Goal: Information Seeking & Learning: Learn about a topic

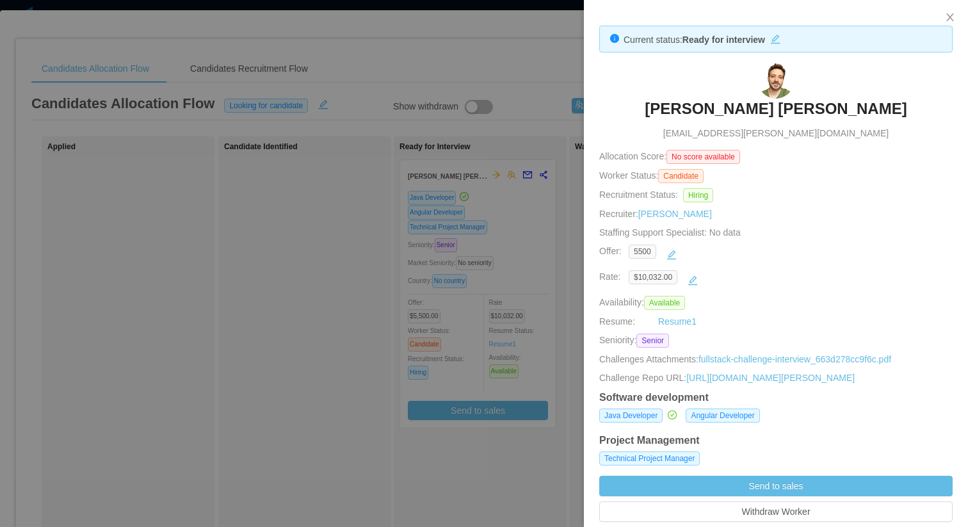
scroll to position [33, 0]
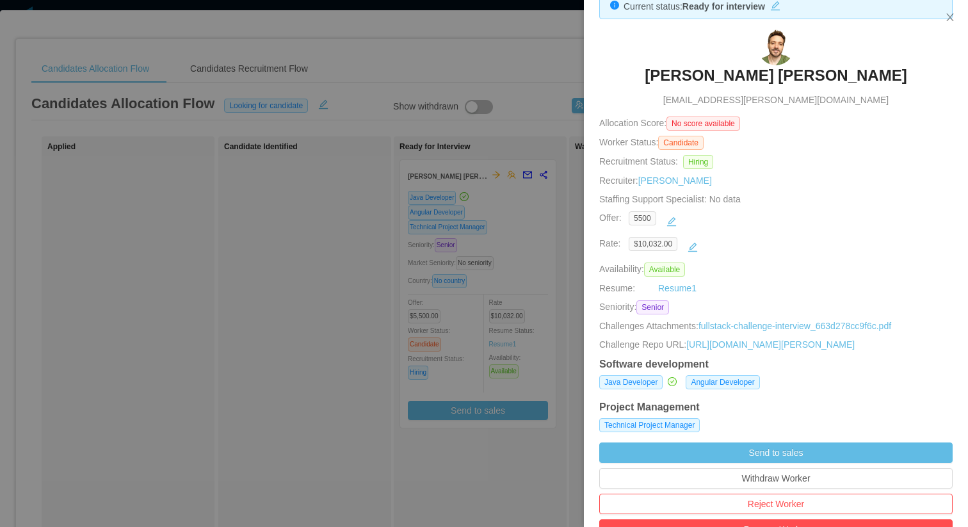
click at [533, 143] on div at bounding box center [484, 263] width 968 height 527
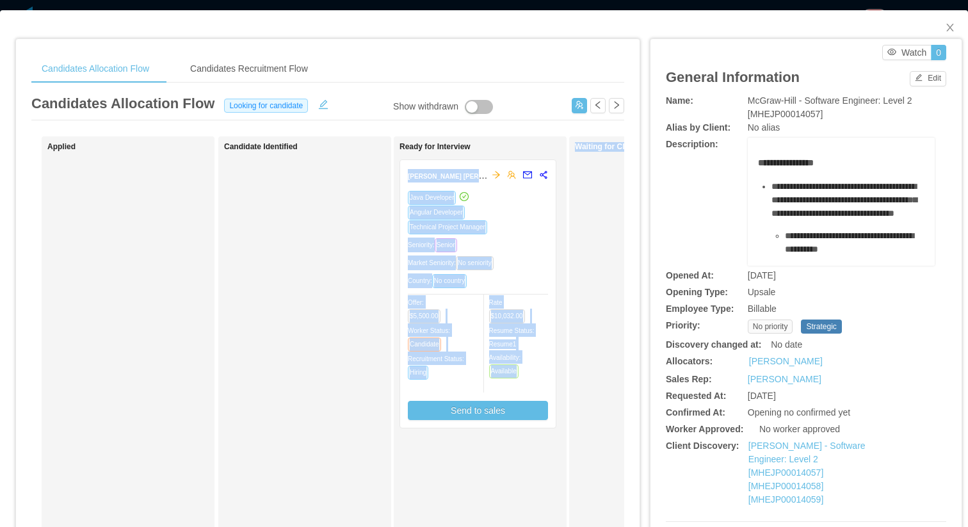
drag, startPoint x: 533, startPoint y: 143, endPoint x: 701, endPoint y: 59, distance: 188.1
click at [701, 59] on div "**********" at bounding box center [483, 510] width 937 height 968
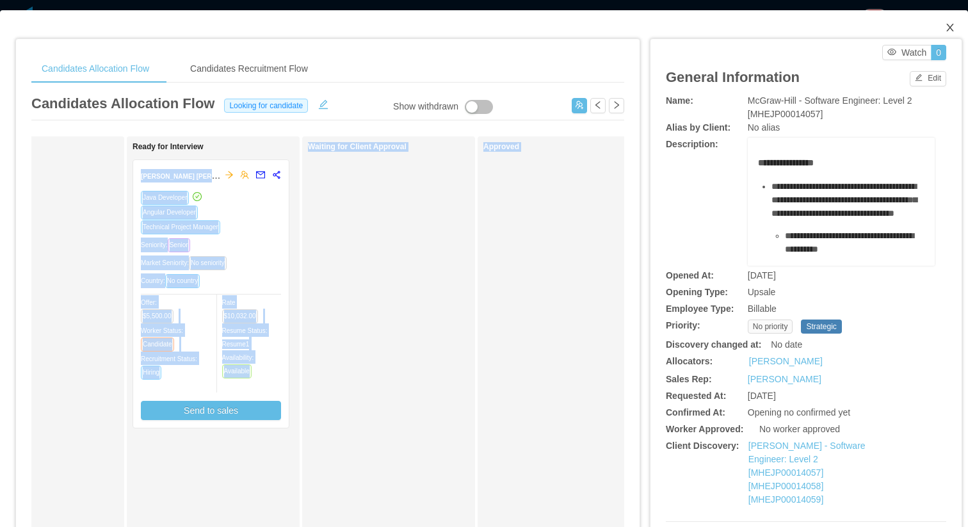
click at [950, 31] on icon "icon: close" at bounding box center [950, 27] width 10 height 10
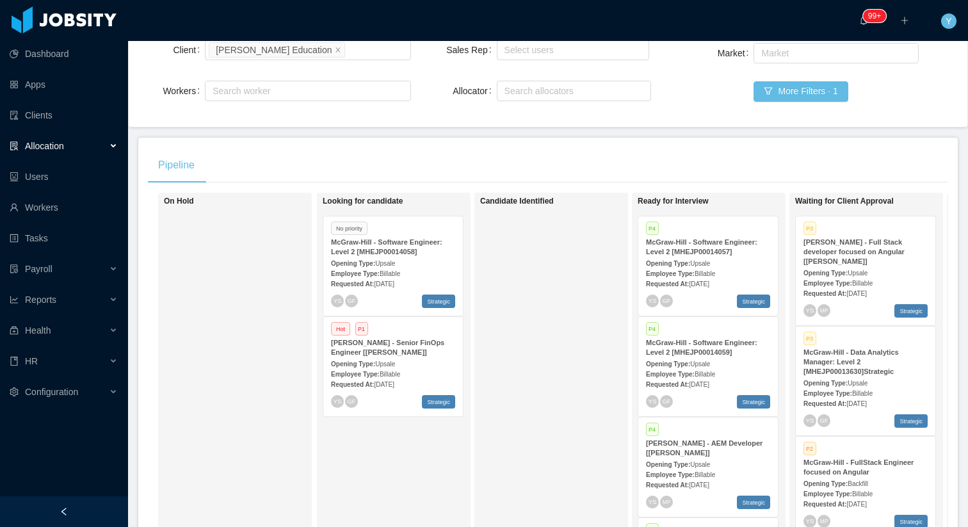
scroll to position [150, 0]
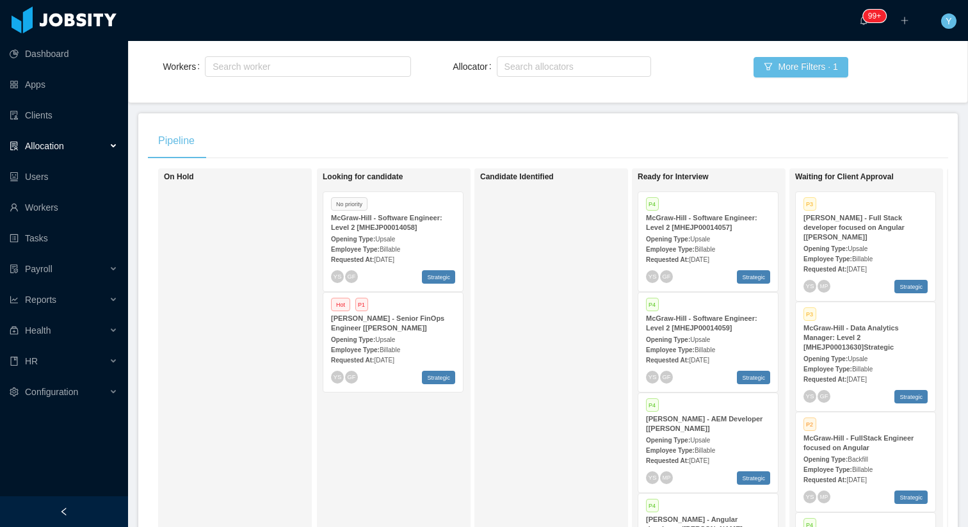
click at [408, 254] on div "Requested At: Aug 9th, 2025" at bounding box center [393, 258] width 124 height 13
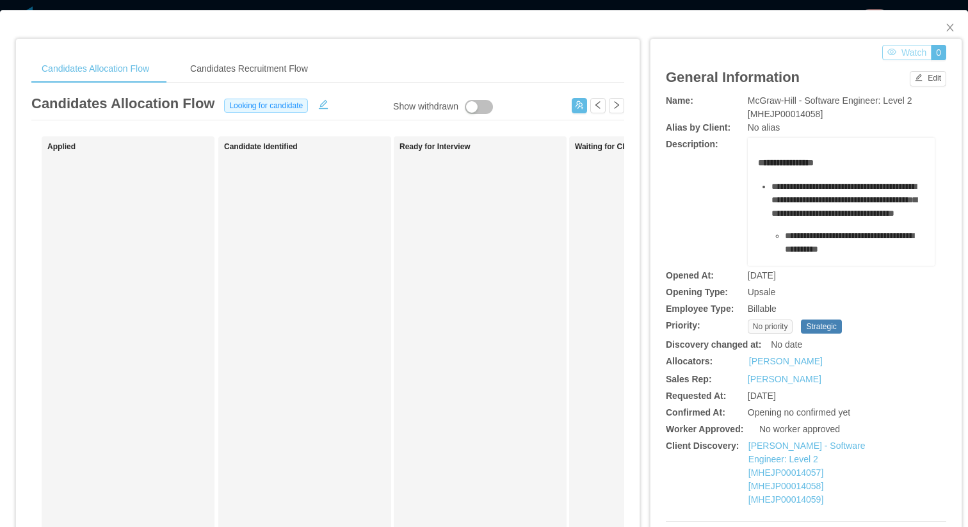
click at [895, 56] on button "Watch" at bounding box center [906, 52] width 49 height 15
click at [954, 26] on icon "icon: close" at bounding box center [950, 27] width 10 height 10
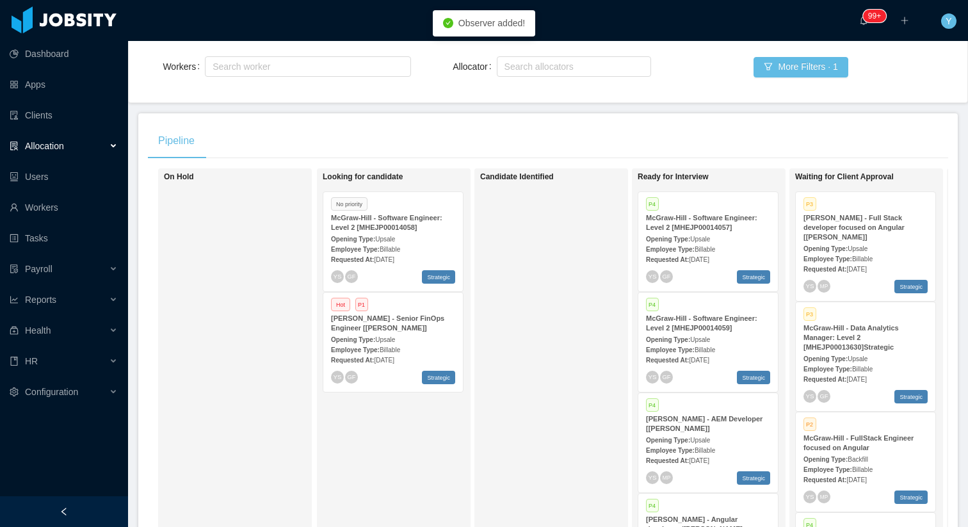
click at [721, 244] on div "Employee Type: Billable" at bounding box center [708, 248] width 124 height 13
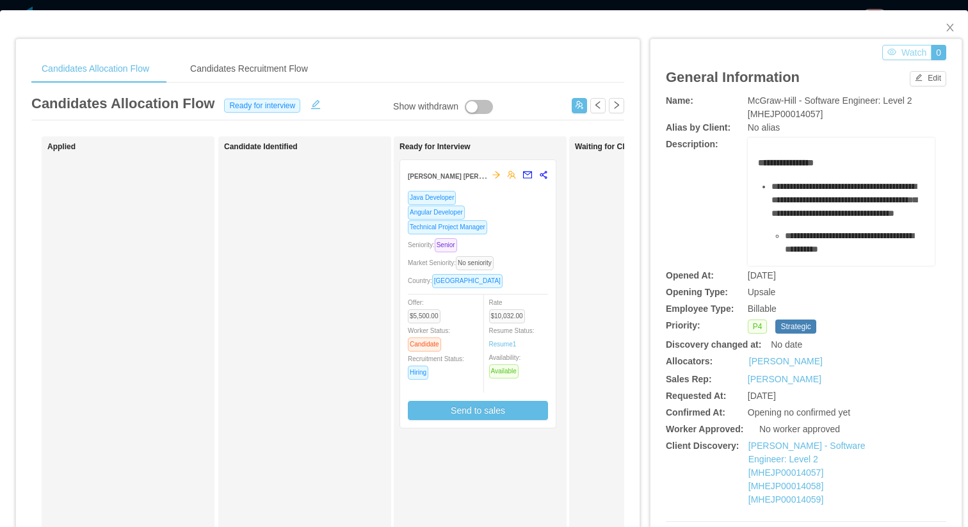
click at [904, 57] on button "Watch" at bounding box center [906, 52] width 49 height 15
click at [945, 31] on icon "icon: close" at bounding box center [950, 27] width 10 height 10
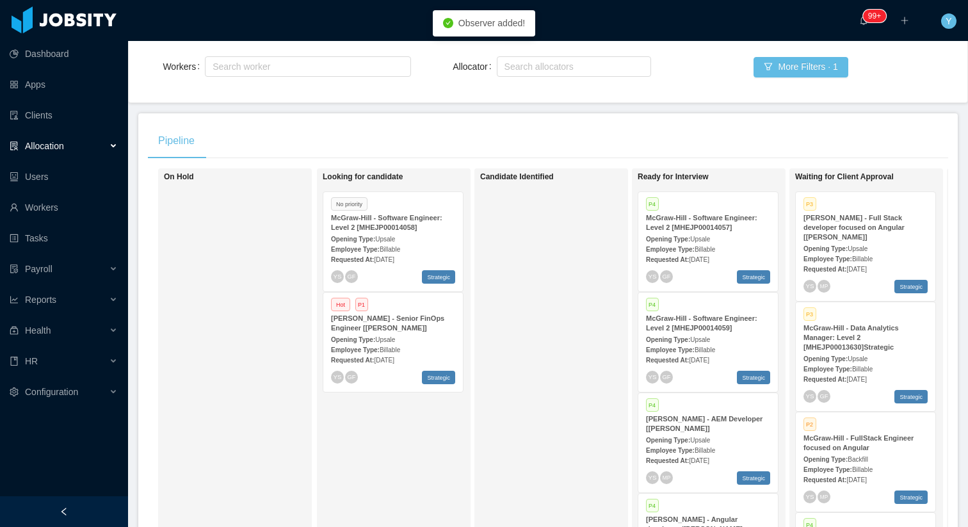
click at [695, 325] on strong "McGraw-Hill - Software Engineer: Level 2 [MHEJP00014059]" at bounding box center [701, 322] width 111 height 17
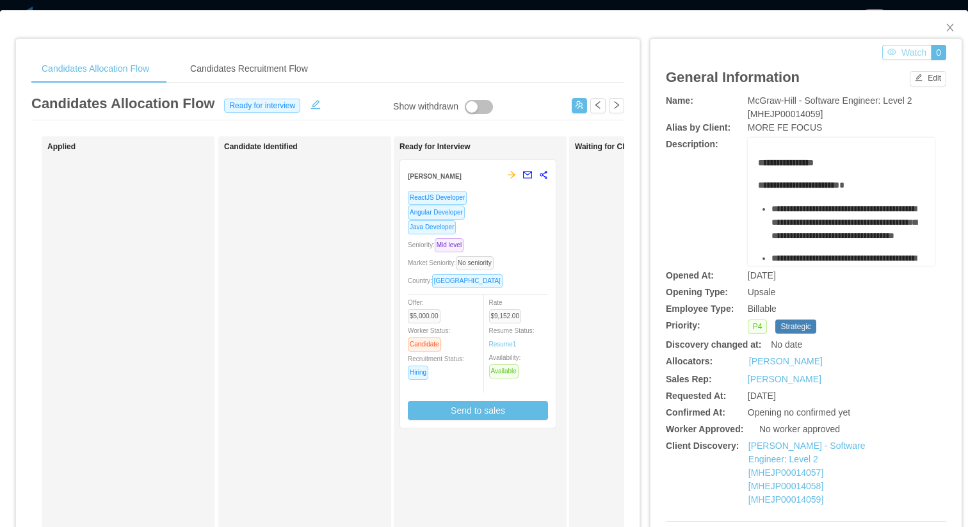
click at [904, 54] on button "Watch" at bounding box center [906, 52] width 49 height 15
click at [867, 52] on button "Stop Watching" at bounding box center [890, 52] width 83 height 15
click at [938, 52] on button "0" at bounding box center [938, 52] width 15 height 15
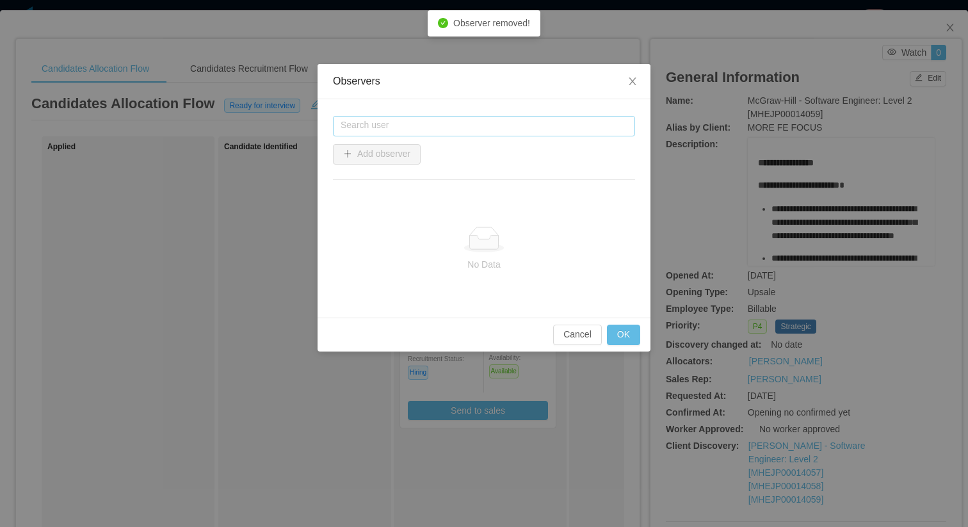
click at [472, 125] on input "text" at bounding box center [484, 126] width 302 height 20
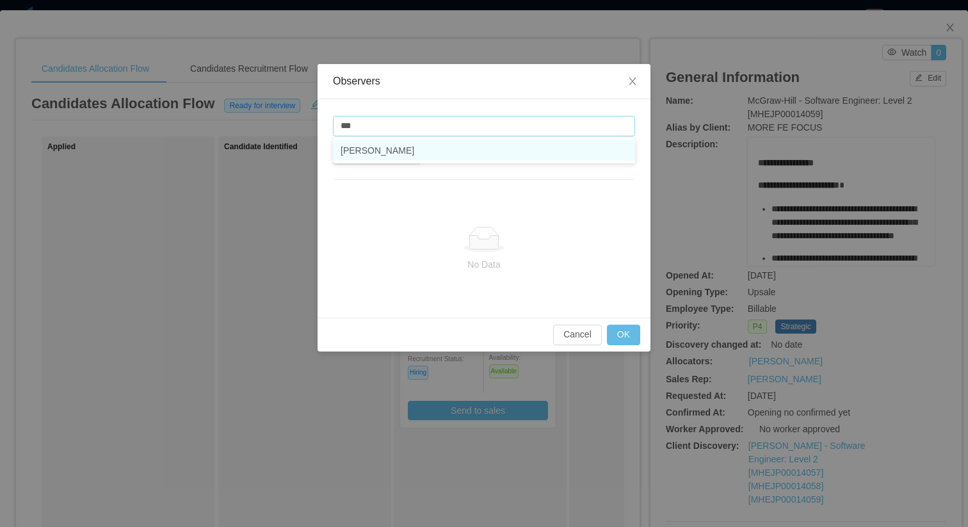
click at [358, 148] on li "[PERSON_NAME]" at bounding box center [484, 150] width 302 height 20
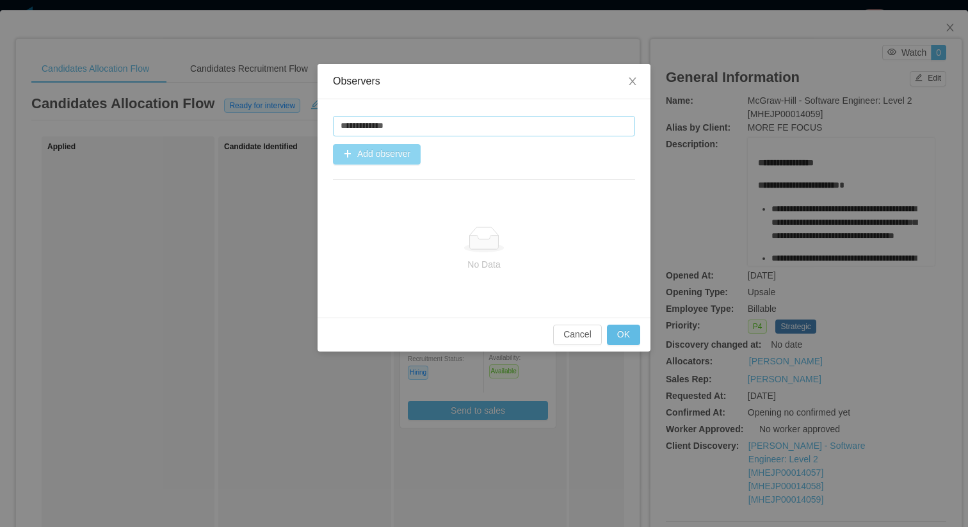
type input "**********"
click at [385, 149] on button "Add observer" at bounding box center [377, 154] width 88 height 20
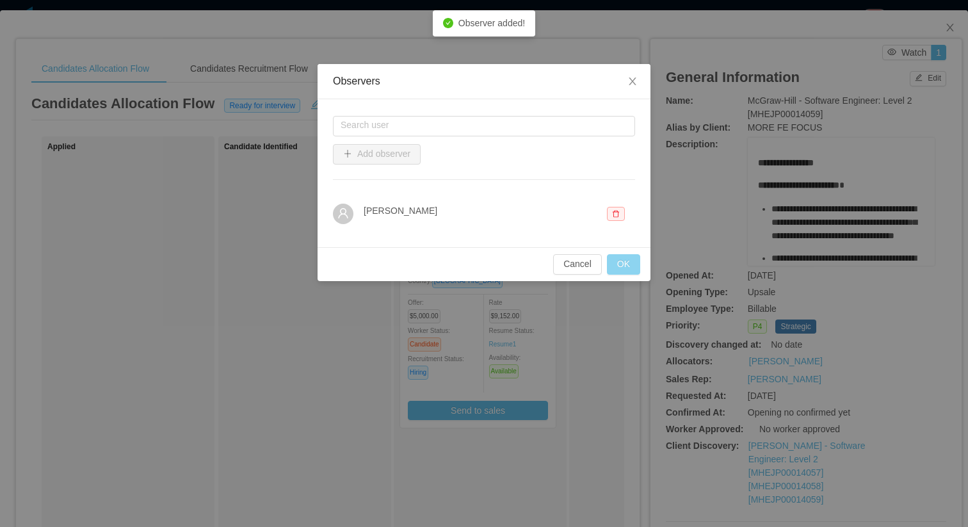
click at [623, 270] on button "OK" at bounding box center [623, 264] width 33 height 20
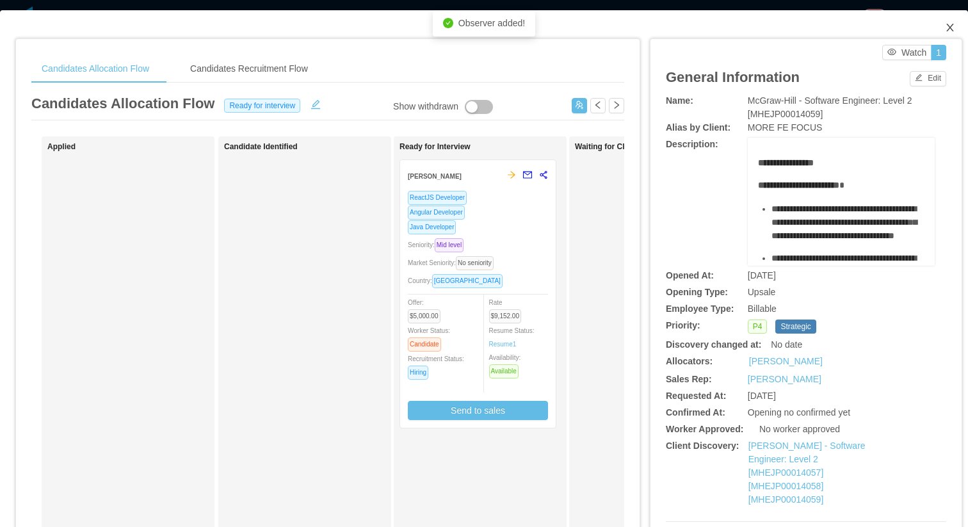
click at [952, 26] on icon "icon: close" at bounding box center [949, 28] width 7 height 8
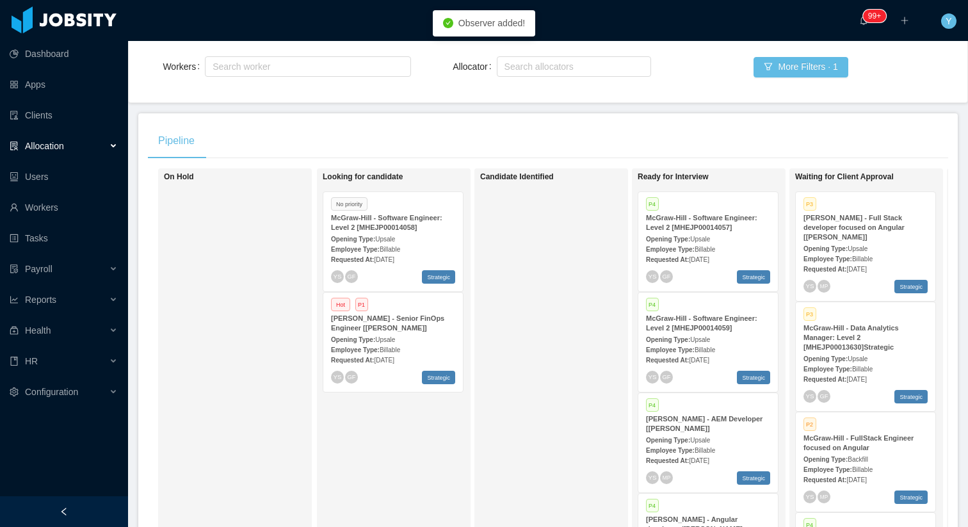
click at [722, 235] on div "Opening Type: Upsale" at bounding box center [708, 238] width 124 height 13
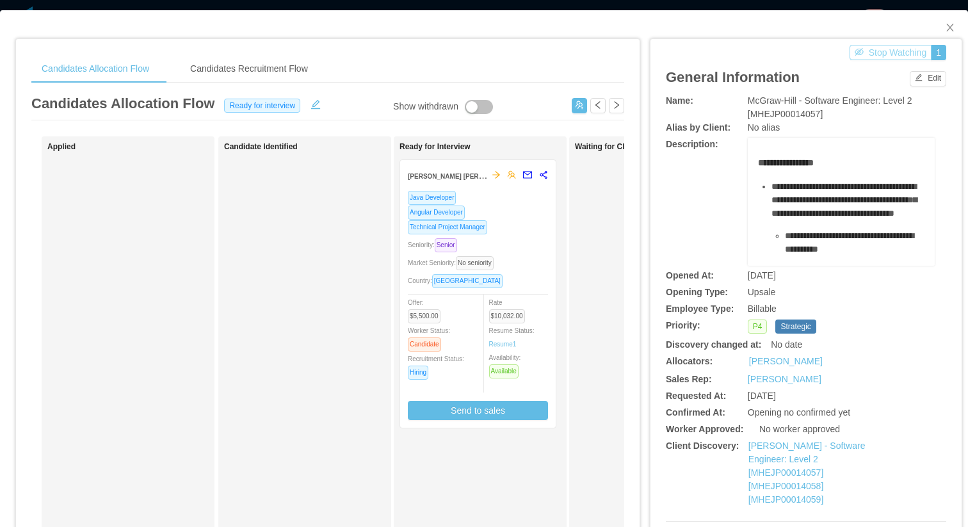
click at [895, 49] on button "Stop Watching" at bounding box center [890, 52] width 83 height 15
click at [937, 50] on button "0" at bounding box center [938, 52] width 15 height 15
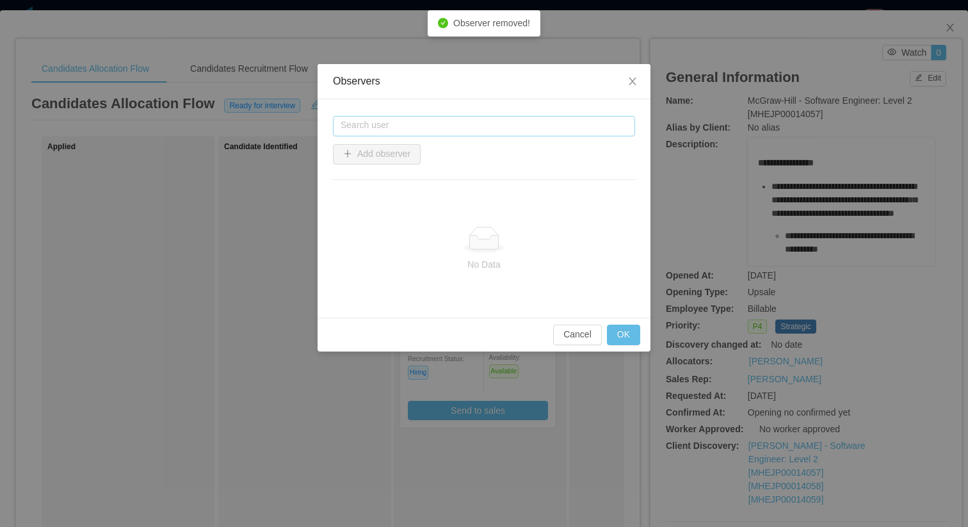
click at [502, 132] on input "text" at bounding box center [484, 126] width 302 height 20
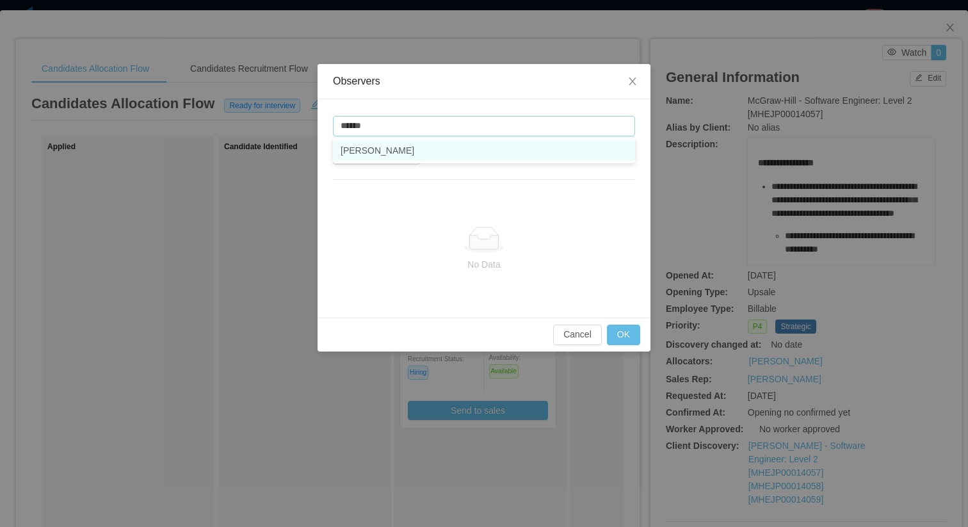
click at [454, 152] on li "[PERSON_NAME]" at bounding box center [484, 150] width 302 height 20
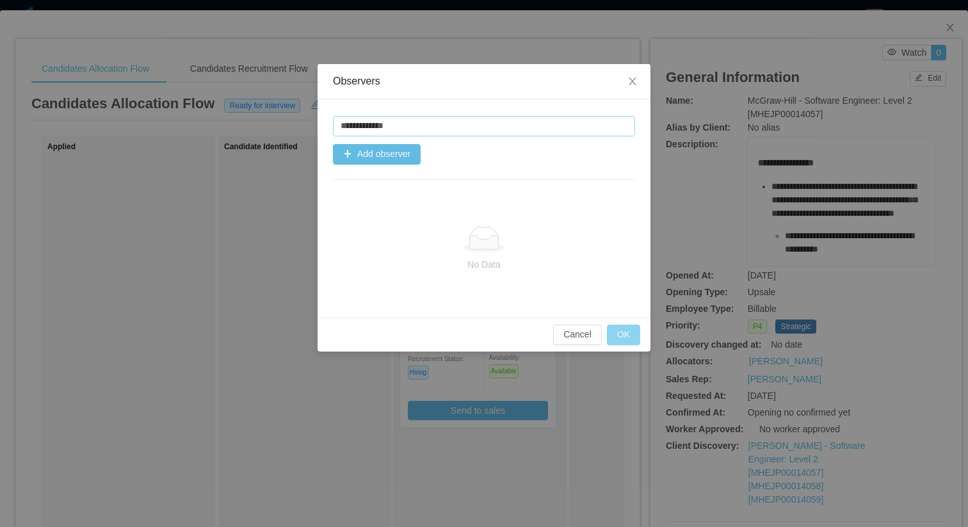
type input "**********"
click at [619, 330] on button "OK" at bounding box center [623, 335] width 33 height 20
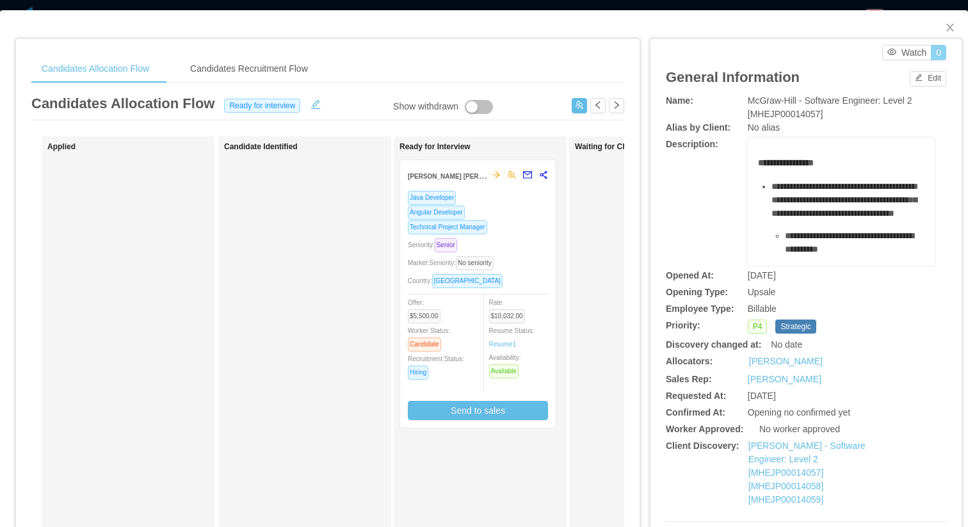
click at [937, 49] on button "0" at bounding box center [938, 52] width 15 height 15
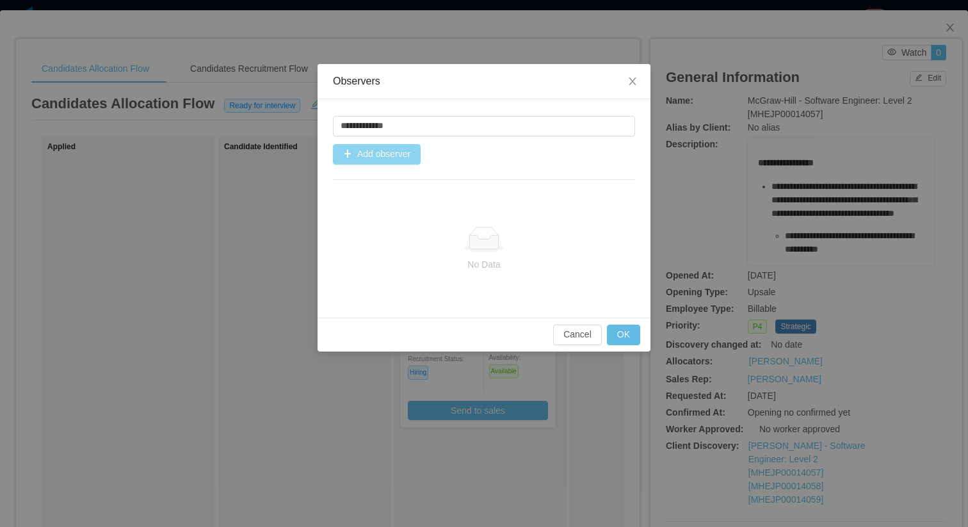
click at [390, 145] on button "Add observer" at bounding box center [377, 154] width 88 height 20
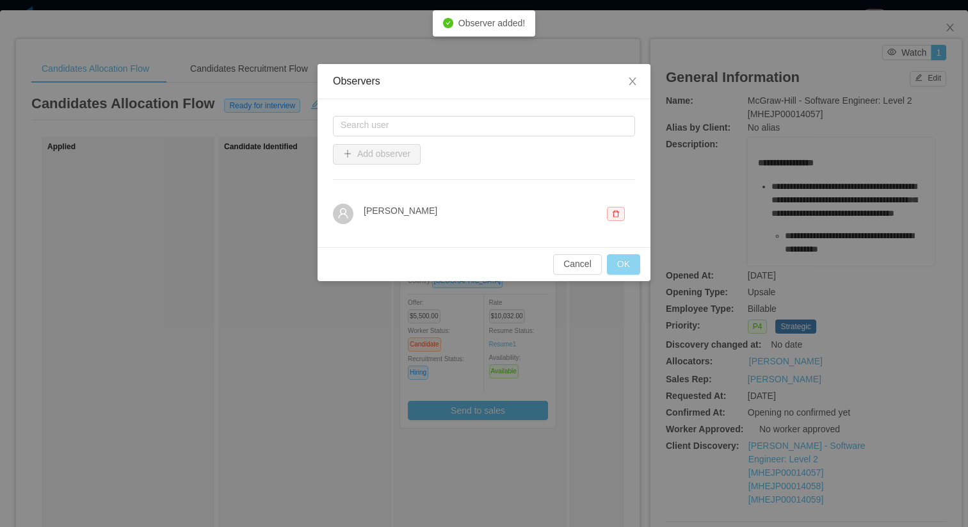
click at [618, 266] on button "OK" at bounding box center [623, 264] width 33 height 20
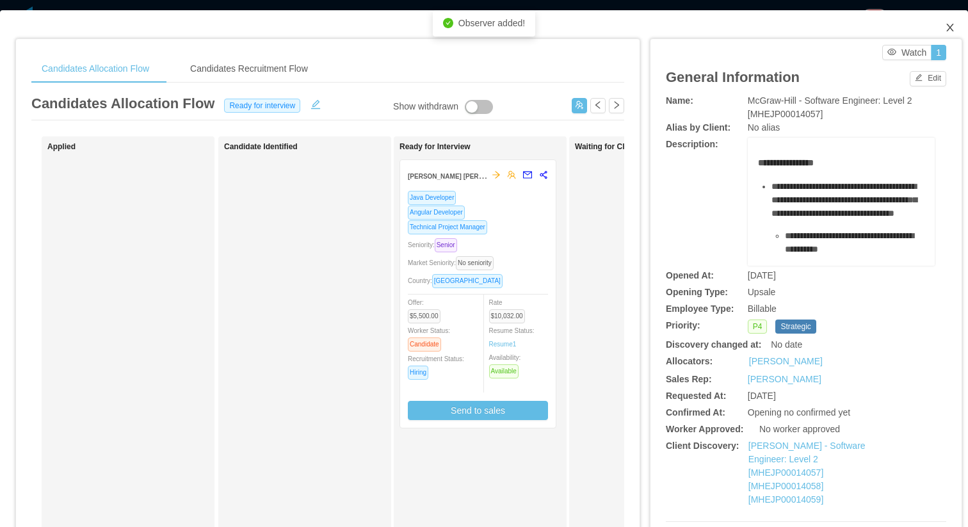
click at [945, 29] on icon "icon: close" at bounding box center [950, 27] width 10 height 10
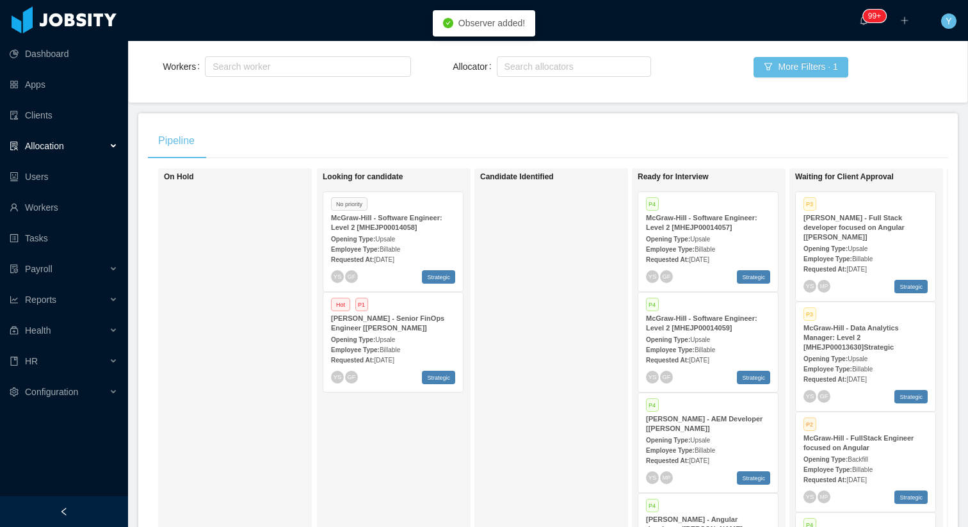
click at [406, 255] on div "Requested At: Aug 9th, 2025" at bounding box center [393, 258] width 124 height 13
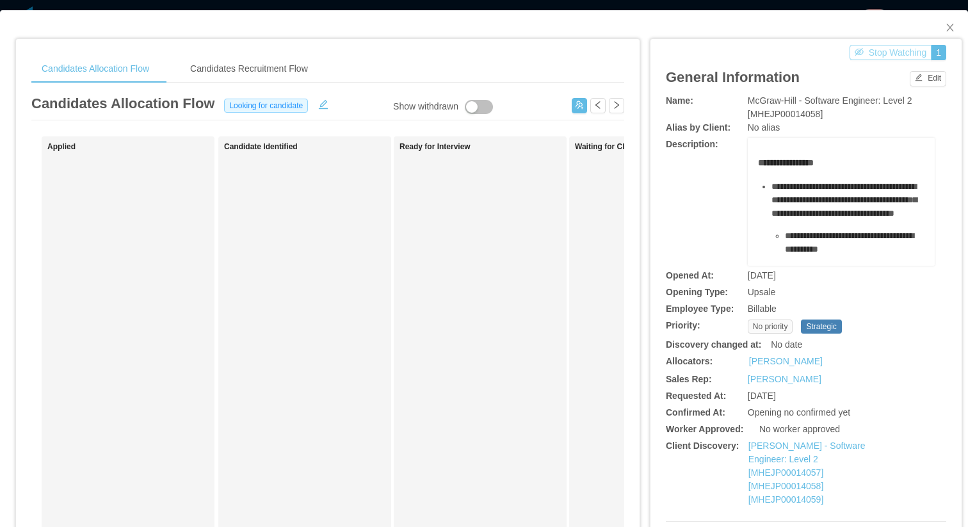
click at [879, 47] on button "Stop Watching" at bounding box center [890, 52] width 83 height 15
click at [942, 51] on button "0" at bounding box center [938, 52] width 15 height 15
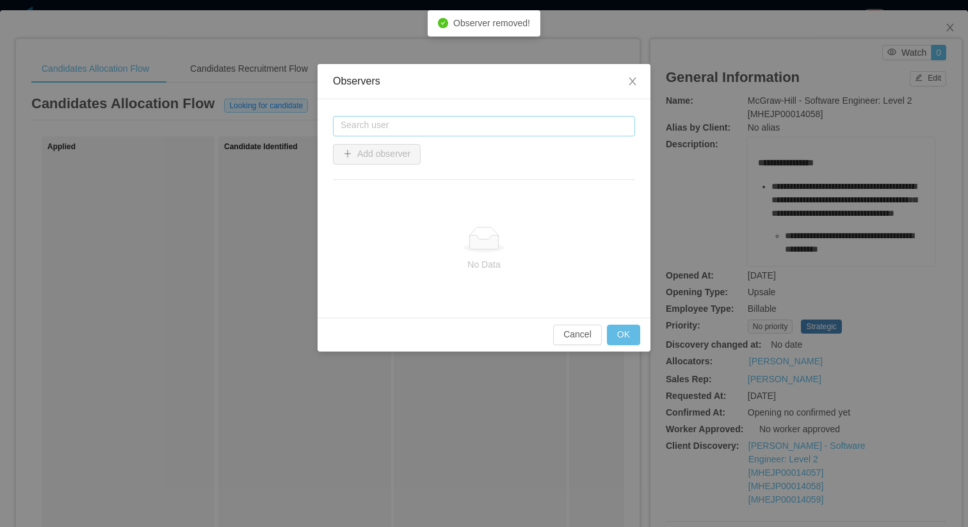
click at [462, 127] on input "text" at bounding box center [484, 126] width 302 height 20
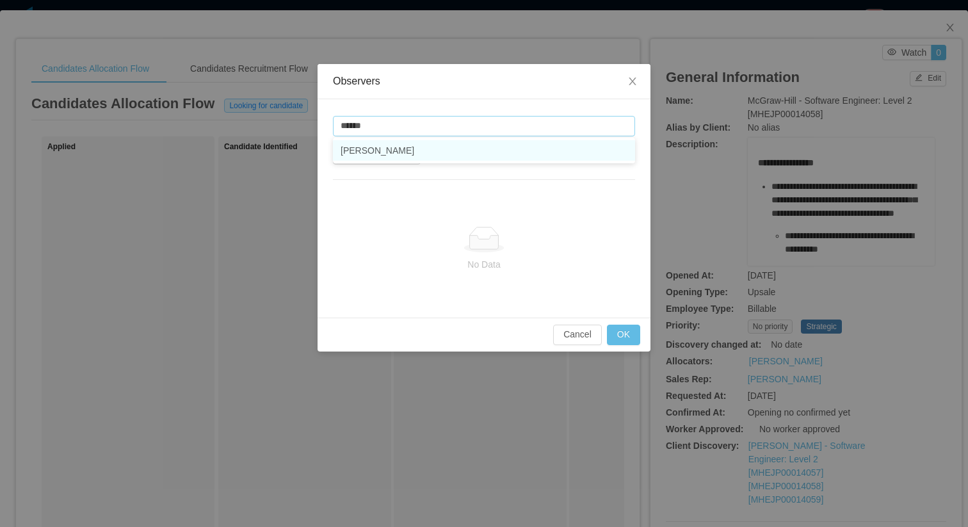
click at [412, 156] on li "[PERSON_NAME]" at bounding box center [484, 150] width 302 height 20
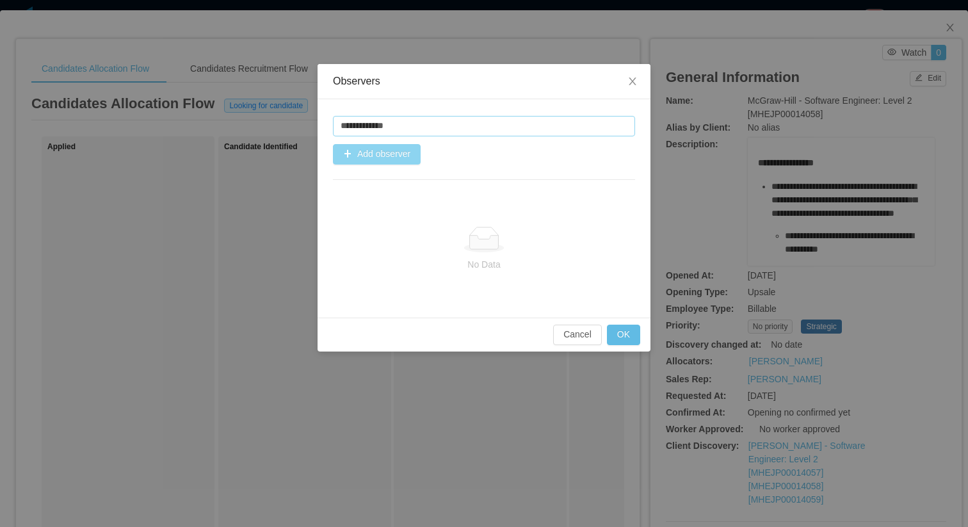
type input "**********"
click at [369, 144] on button "Add observer" at bounding box center [377, 154] width 88 height 20
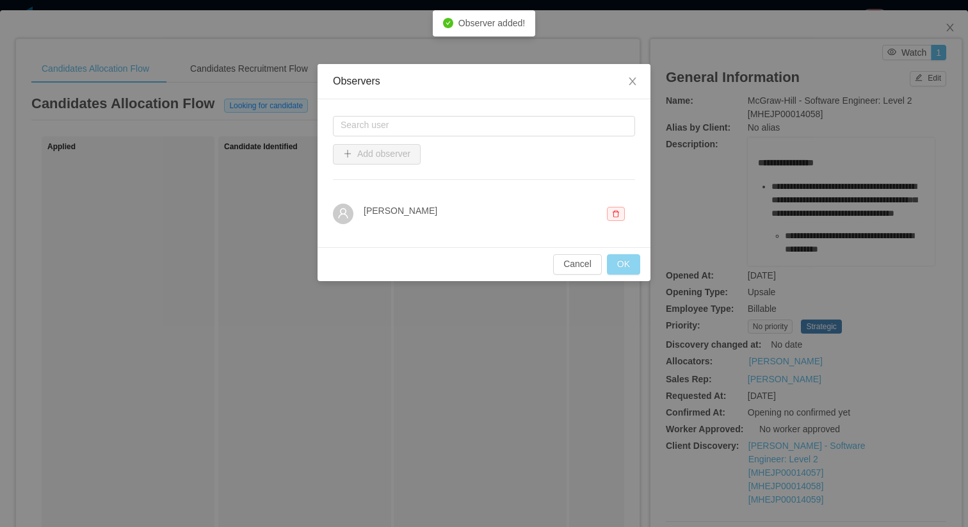
click at [627, 265] on button "OK" at bounding box center [623, 264] width 33 height 20
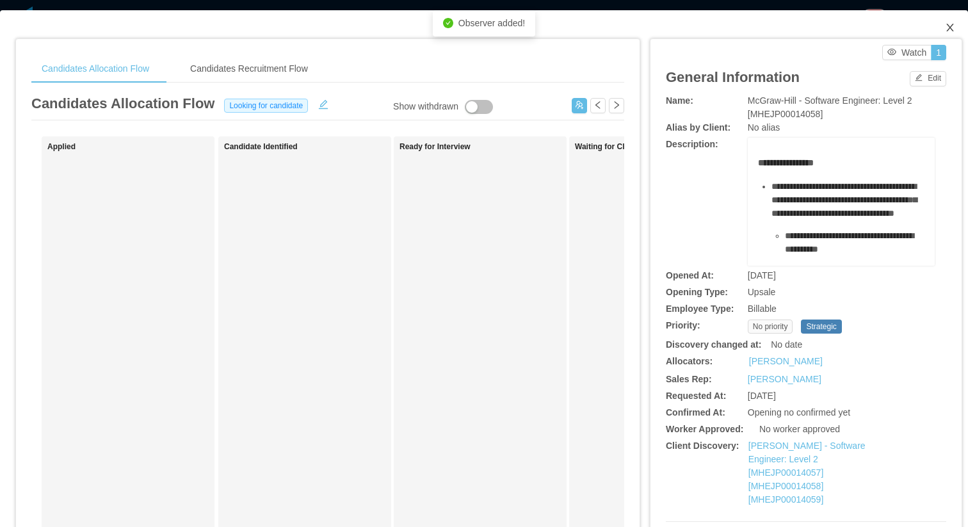
click at [952, 28] on icon "icon: close" at bounding box center [950, 27] width 10 height 10
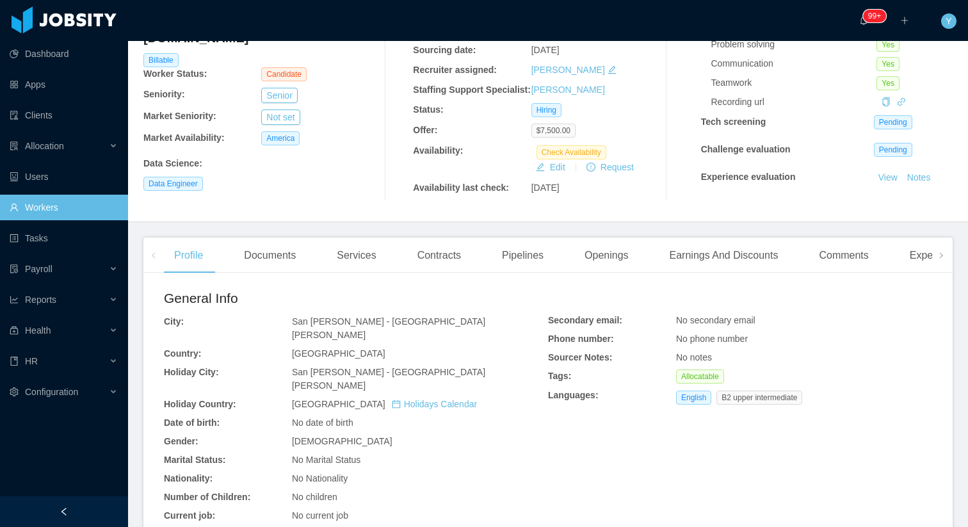
scroll to position [136, 0]
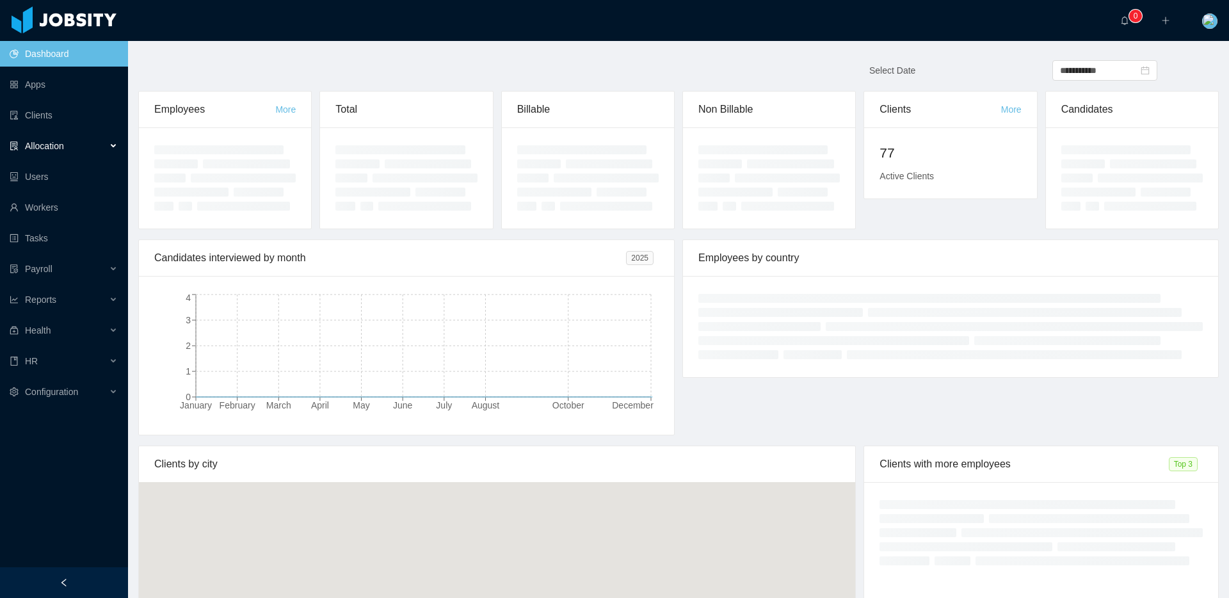
click at [67, 141] on div "Allocation" at bounding box center [64, 146] width 128 height 26
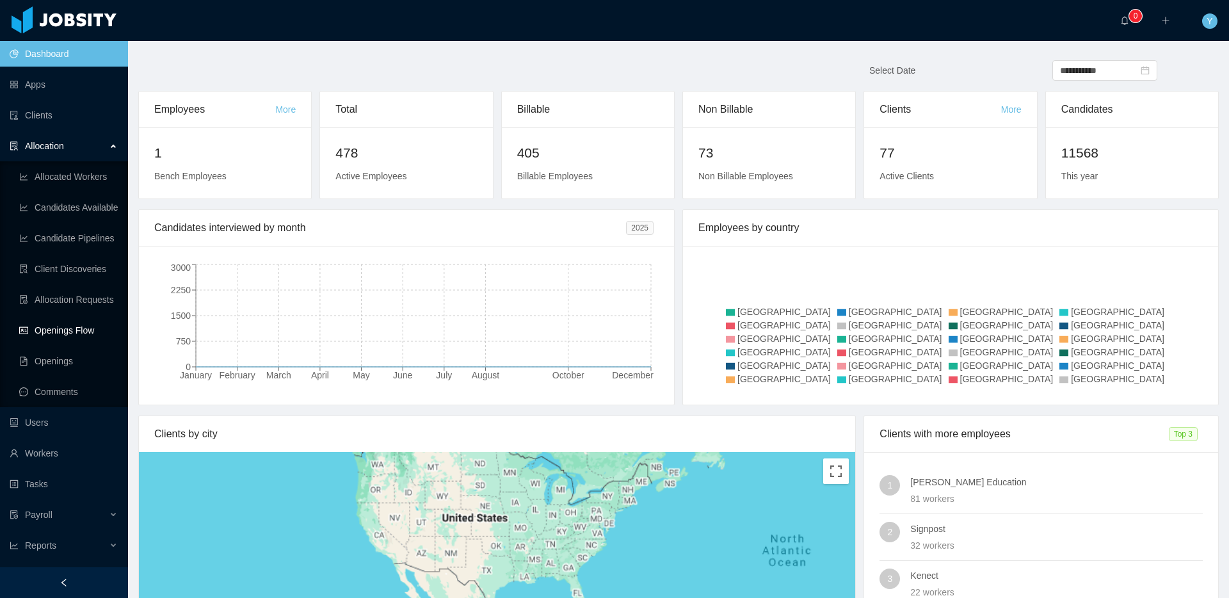
click at [67, 331] on link "Openings Flow" at bounding box center [68, 330] width 99 height 26
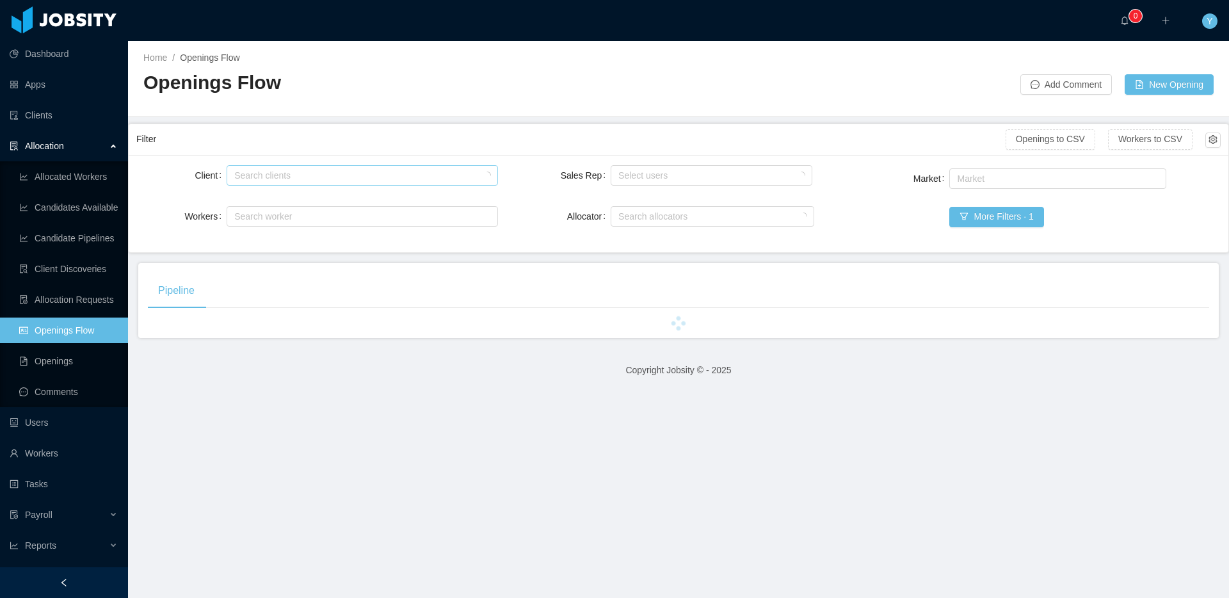
click at [322, 174] on div "Search clients" at bounding box center [359, 175] width 250 height 13
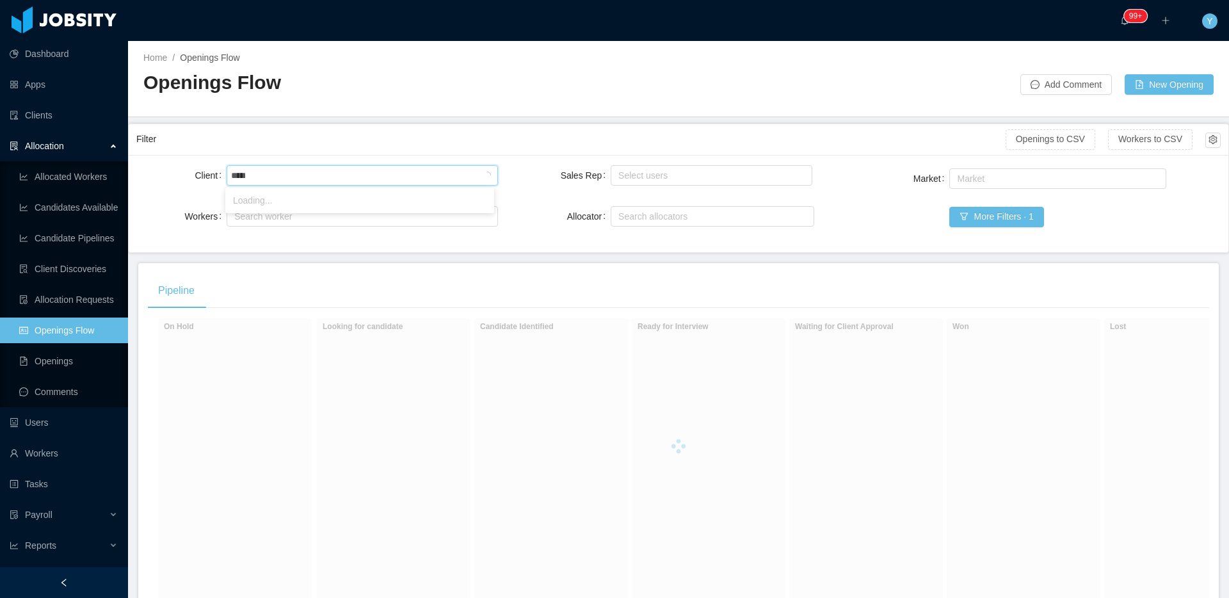
type input "******"
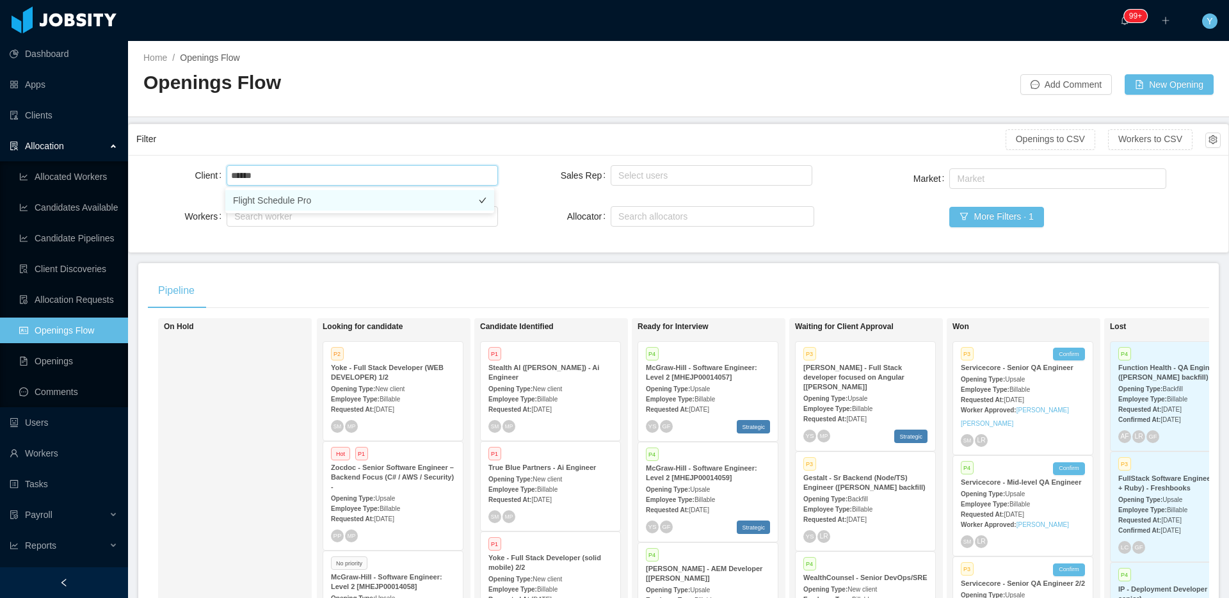
click at [295, 204] on li "Flight Schedule Pro" at bounding box center [359, 200] width 269 height 20
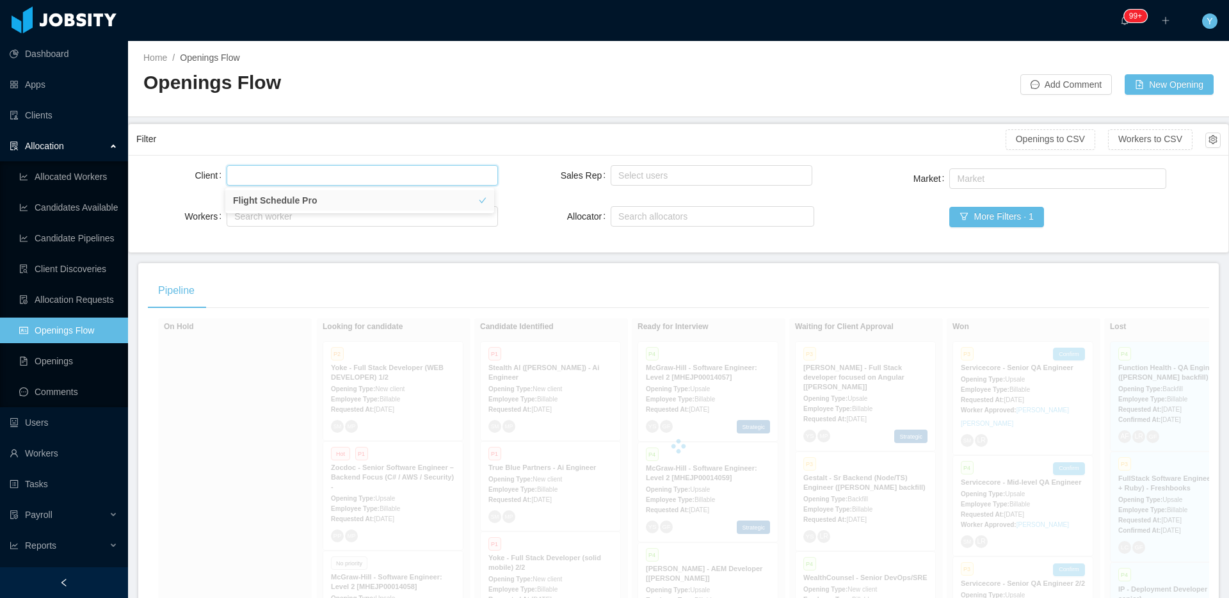
click at [335, 131] on div "Filter" at bounding box center [570, 139] width 869 height 24
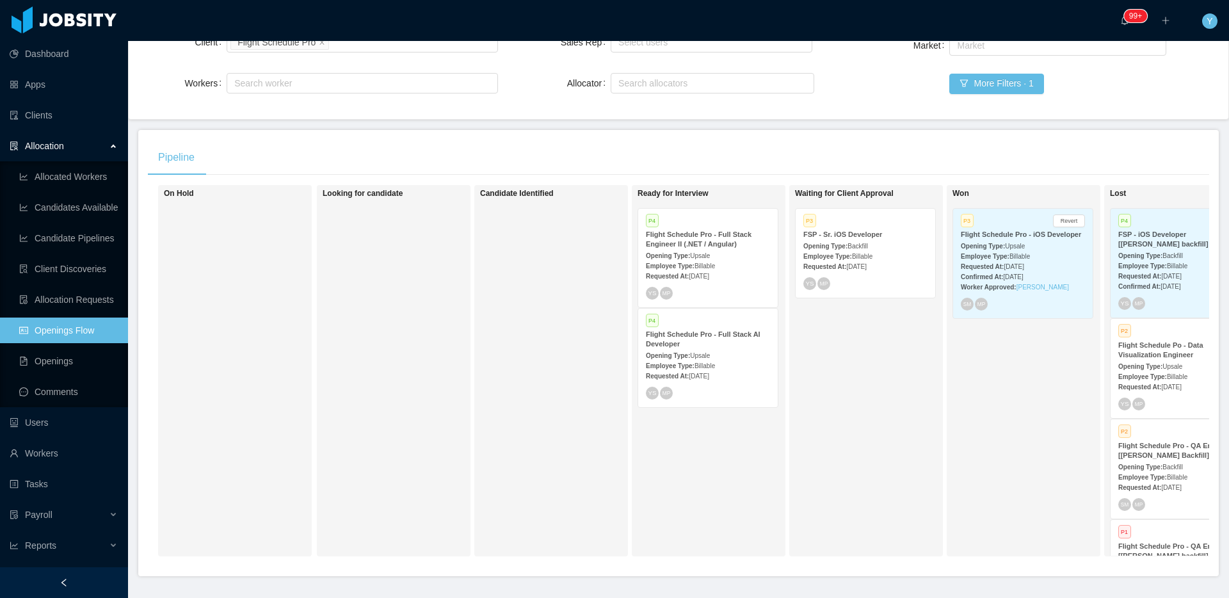
scroll to position [175, 0]
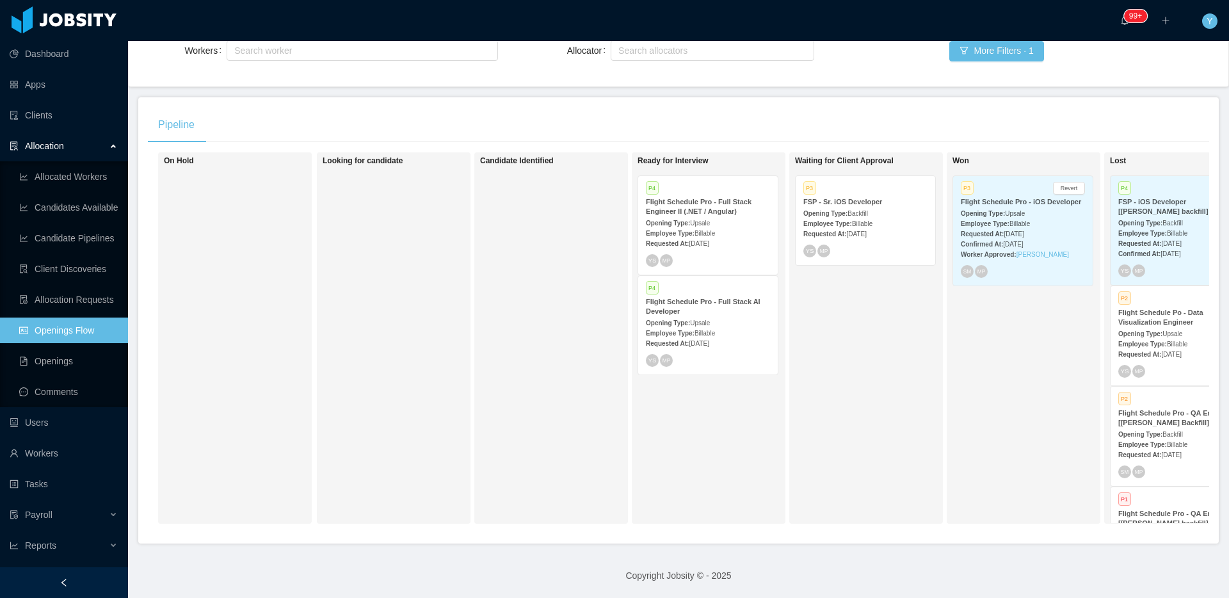
click at [910, 244] on div "YS MP" at bounding box center [865, 250] width 124 height 13
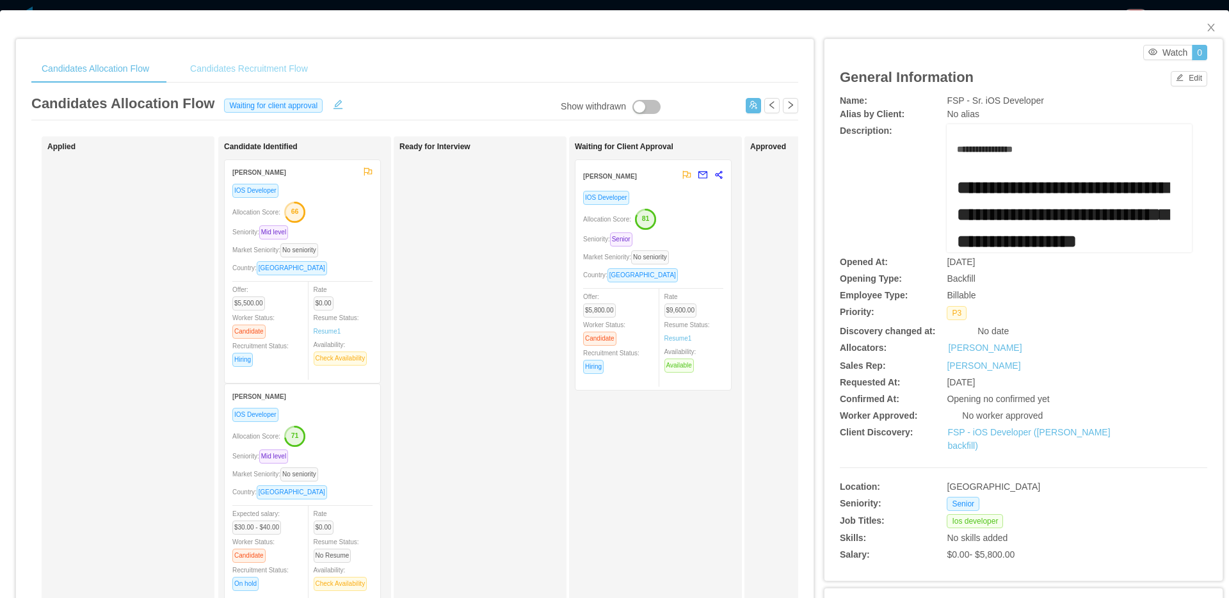
click at [259, 70] on div "Candidates Recruitment Flow" at bounding box center [249, 68] width 138 height 29
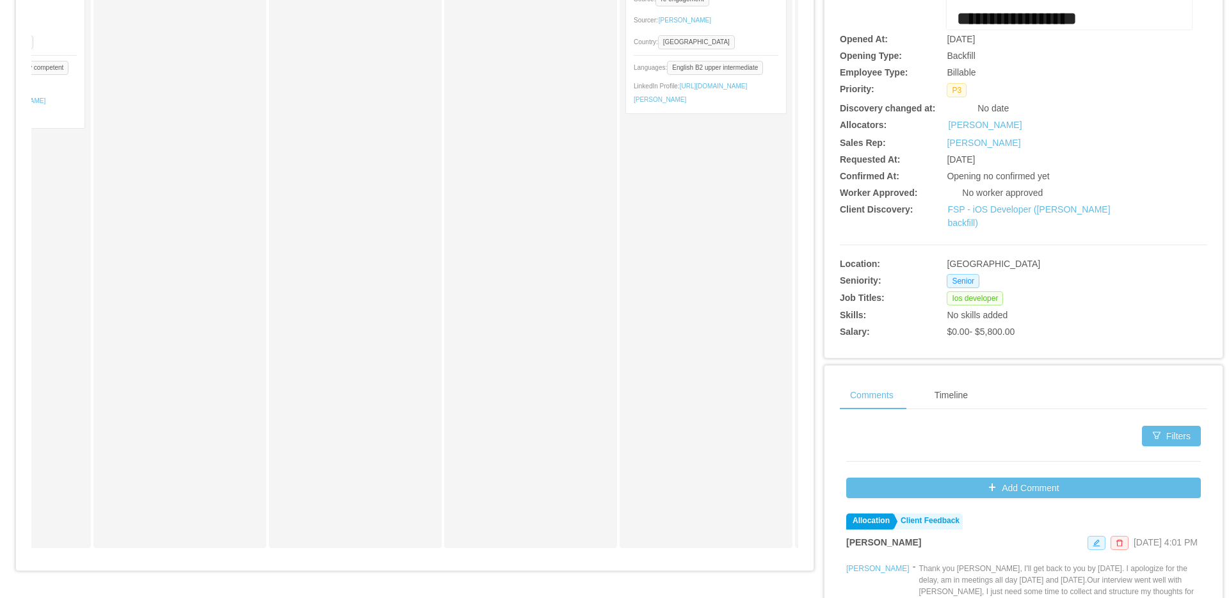
scroll to position [237, 0]
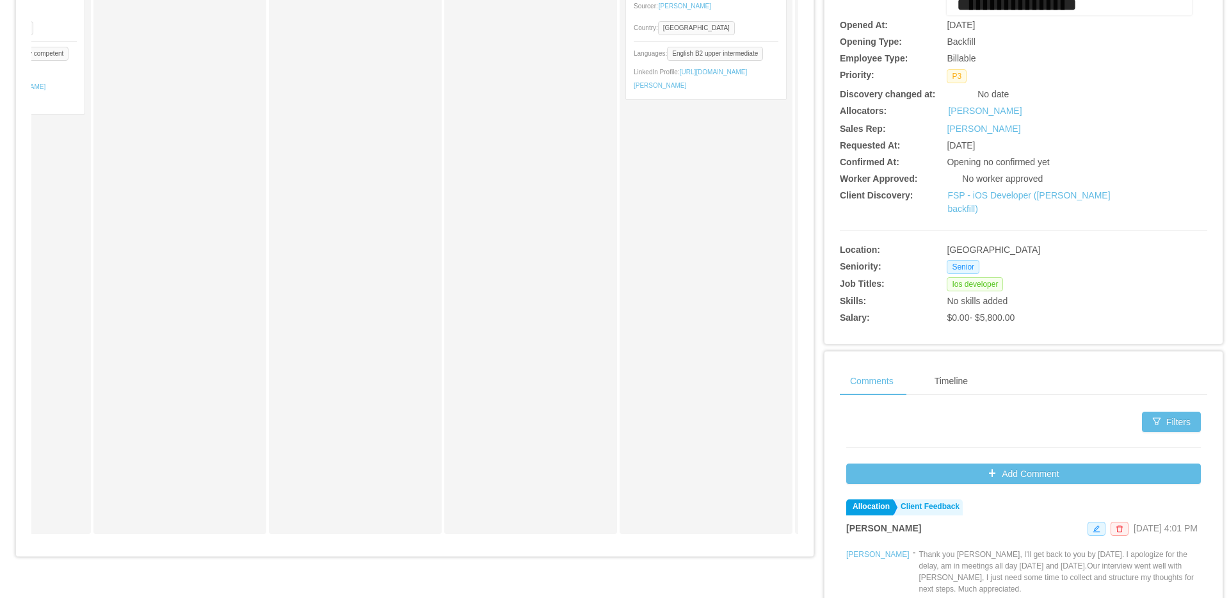
click at [527, 543] on div "Sourced Paul Von Schrottky IOS Developer YOE: 0 years Source: linkedin Sourcer:…" at bounding box center [414, 219] width 767 height 650
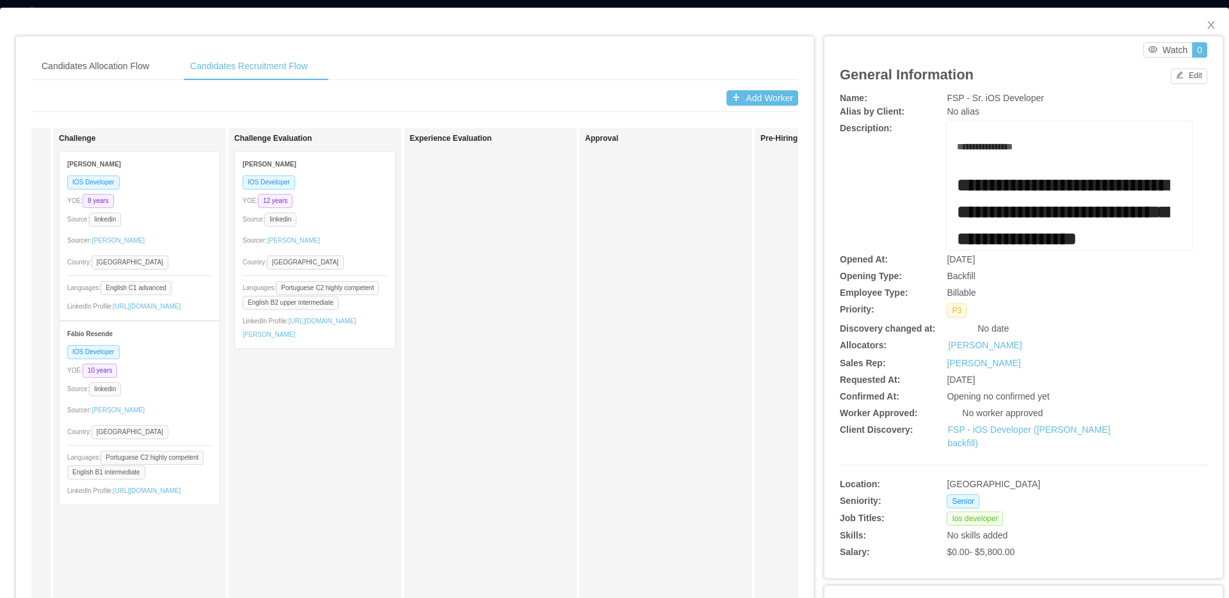
scroll to position [0, 0]
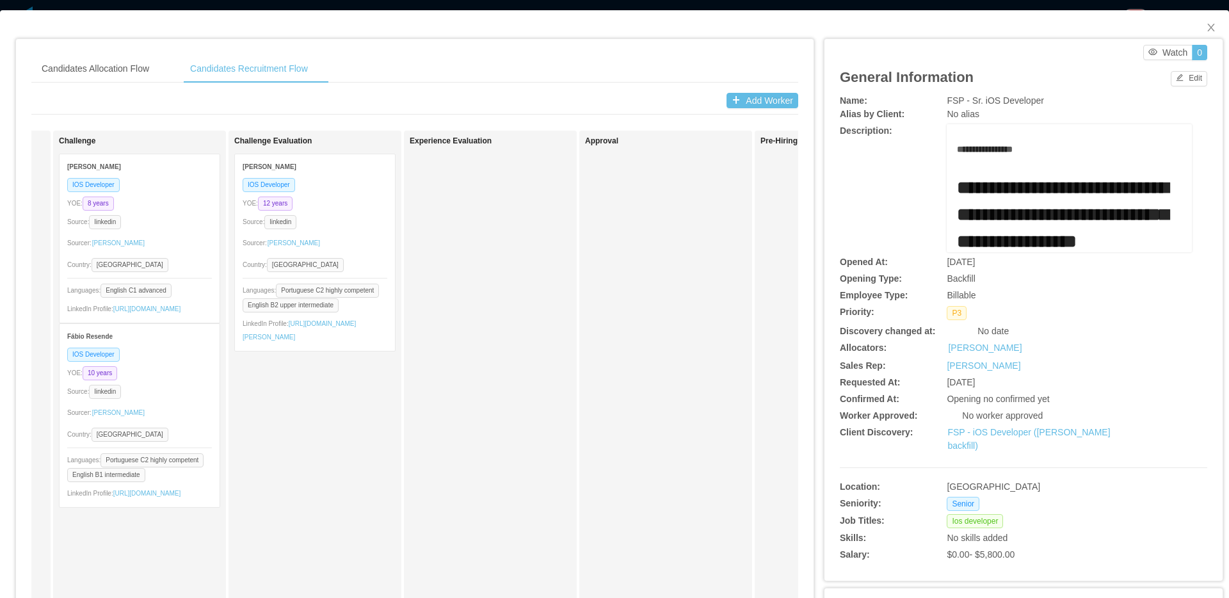
click at [341, 252] on div "Sourcer: Silvia Andrade" at bounding box center [315, 243] width 145 height 20
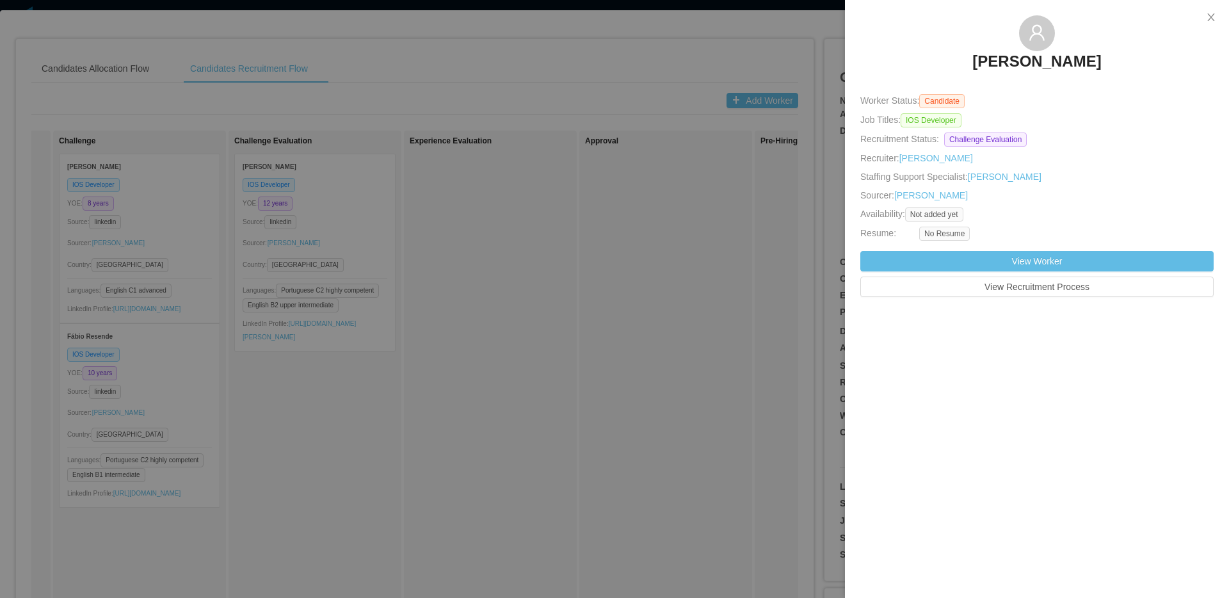
click at [618, 282] on div at bounding box center [614, 299] width 1229 height 598
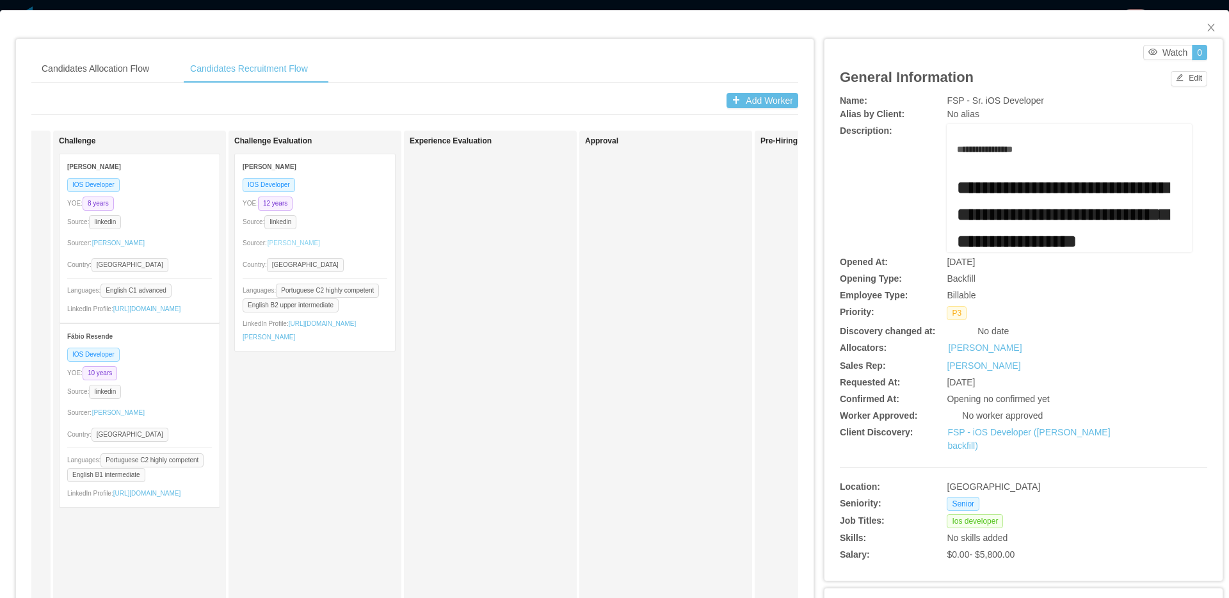
click at [298, 241] on link "Silvia Andrade" at bounding box center [294, 243] width 54 height 20
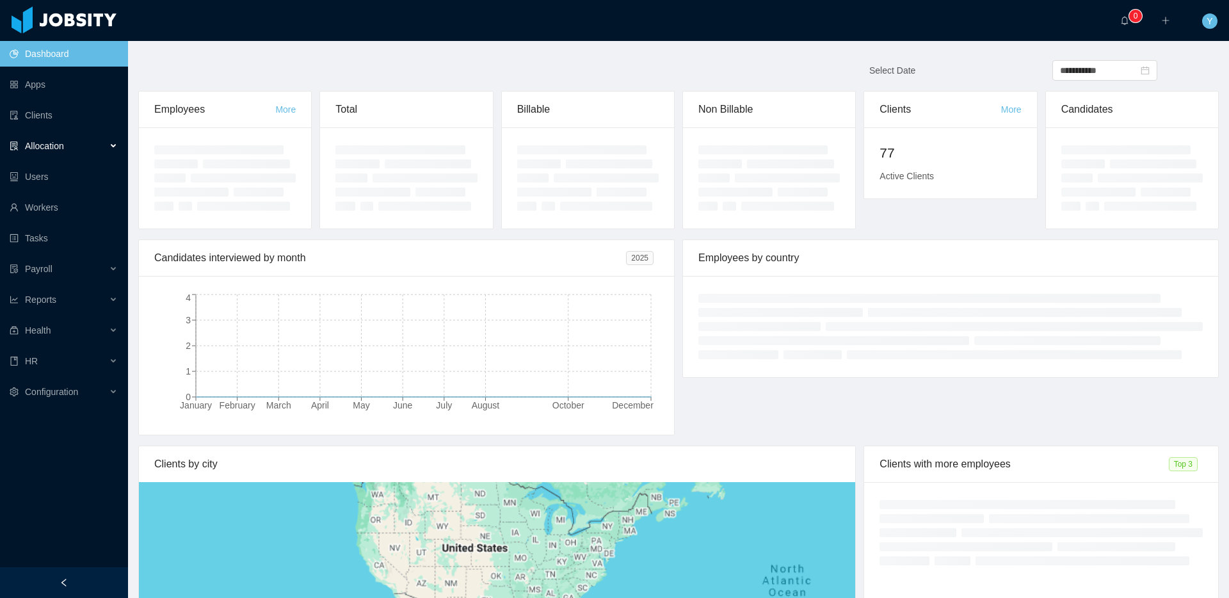
click at [68, 141] on div "Allocation" at bounding box center [64, 146] width 128 height 26
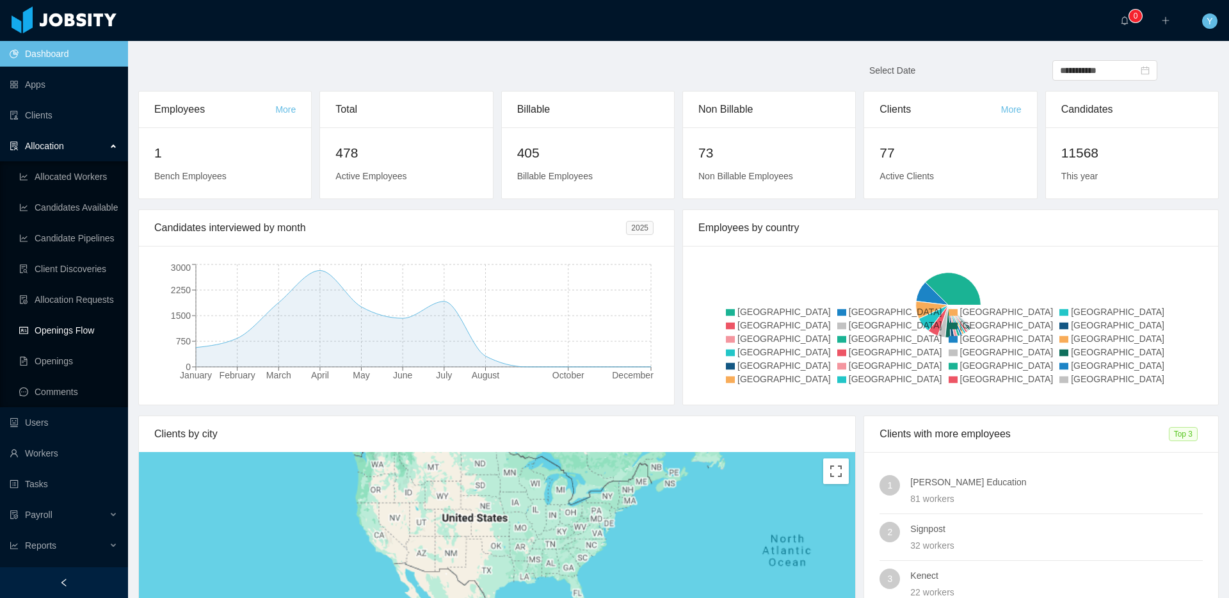
click at [26, 332] on link "Openings Flow" at bounding box center [68, 330] width 99 height 26
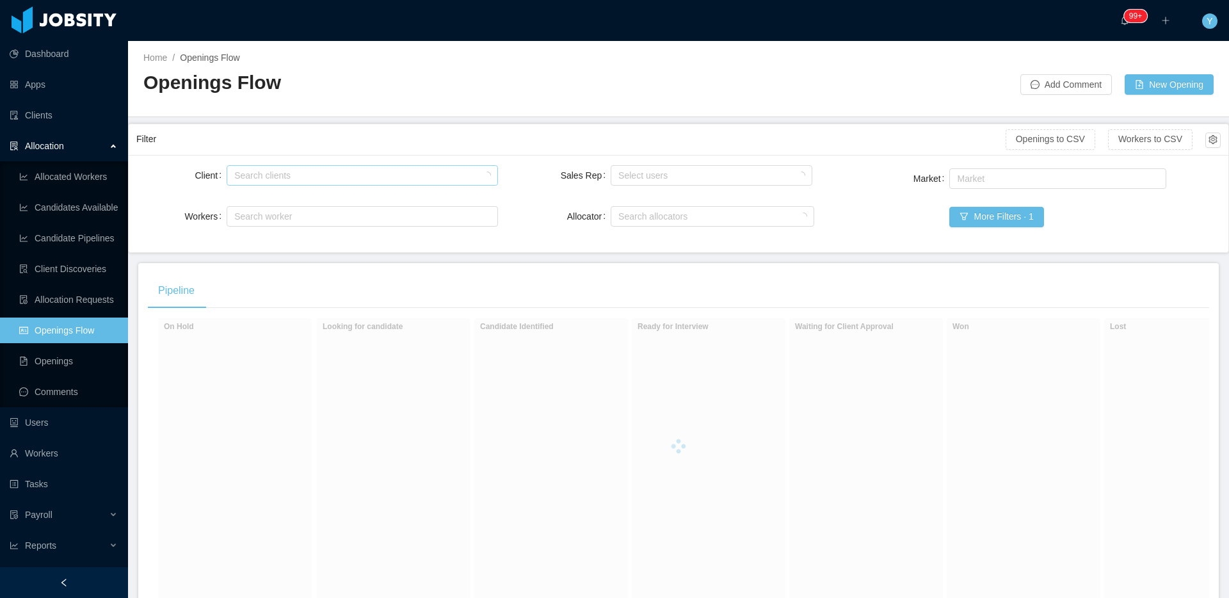
click at [237, 172] on div "Search clients" at bounding box center [359, 175] width 250 height 13
type input "******"
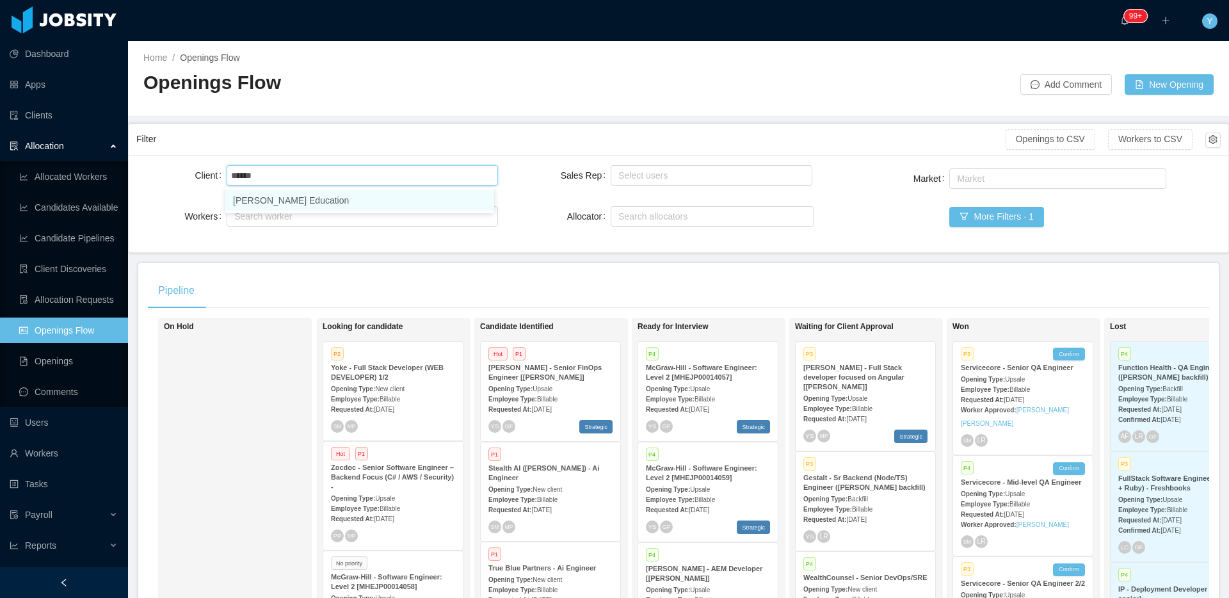
click at [284, 197] on li "[PERSON_NAME] Education" at bounding box center [359, 200] width 269 height 20
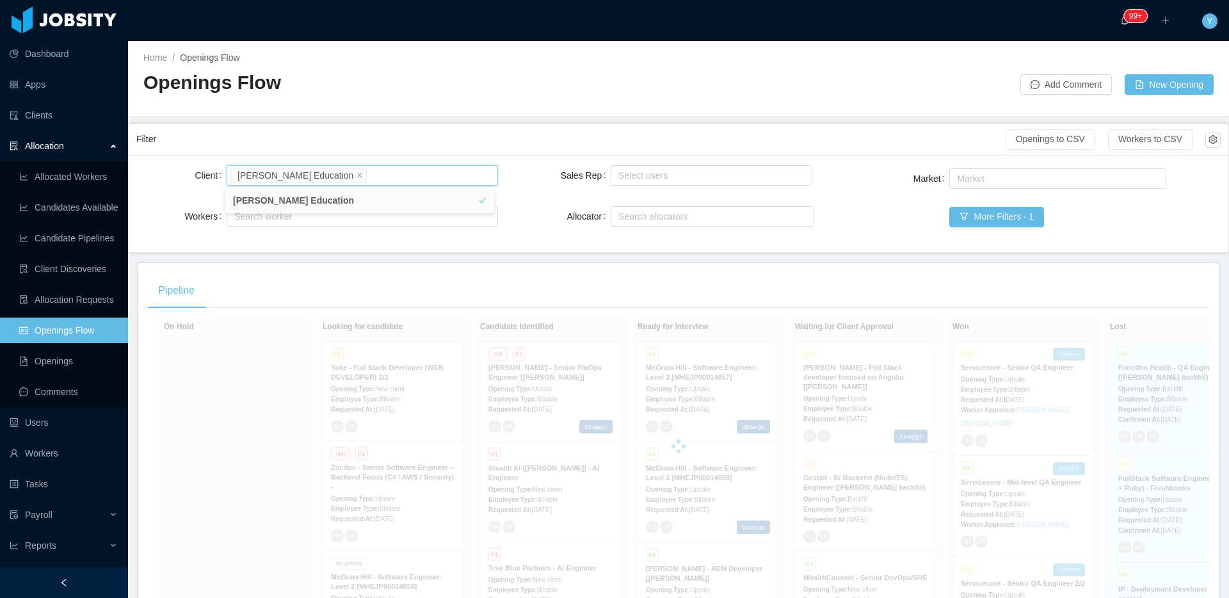
click at [316, 150] on div "Filter" at bounding box center [570, 139] width 869 height 24
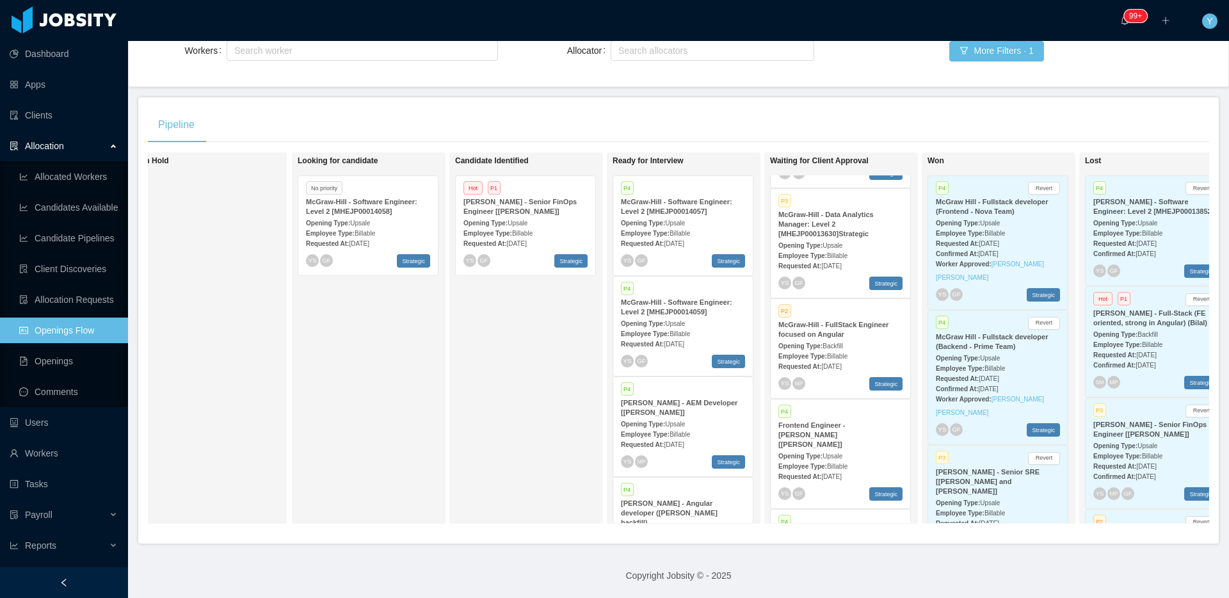
scroll to position [108, 0]
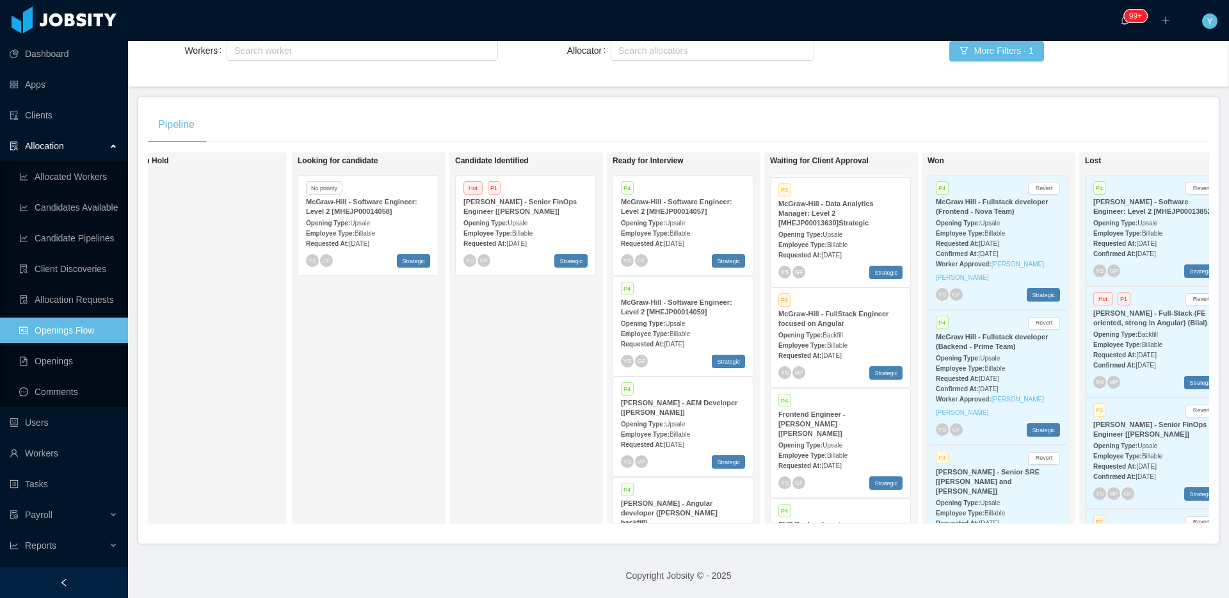
click at [863, 328] on div "Opening Type: Backfill" at bounding box center [840, 334] width 124 height 13
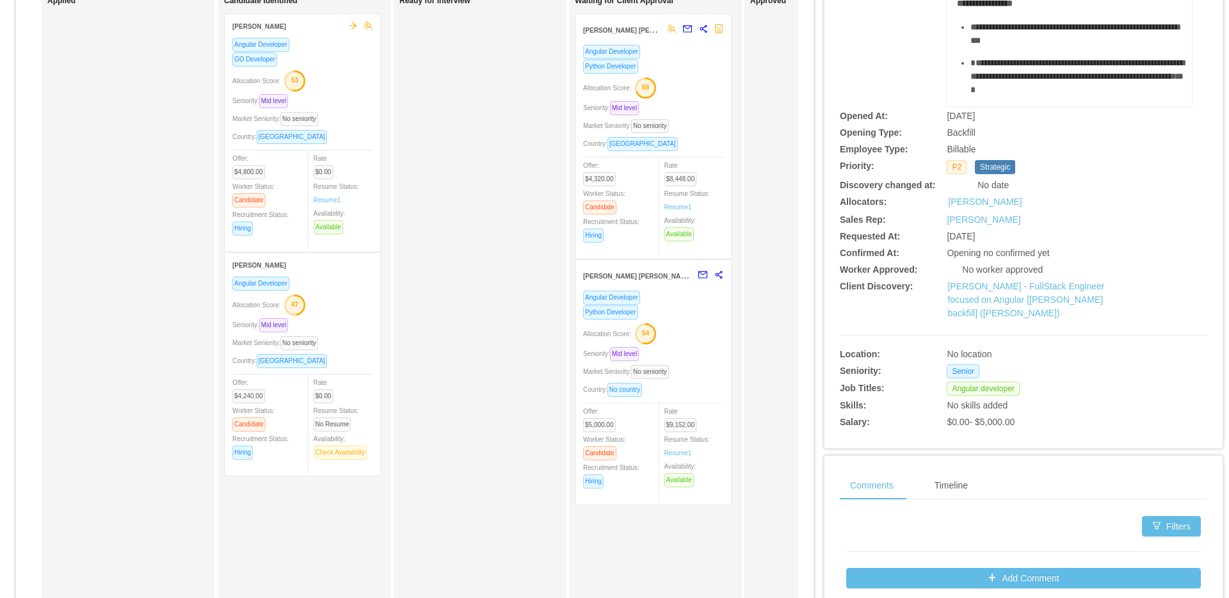
scroll to position [50, 0]
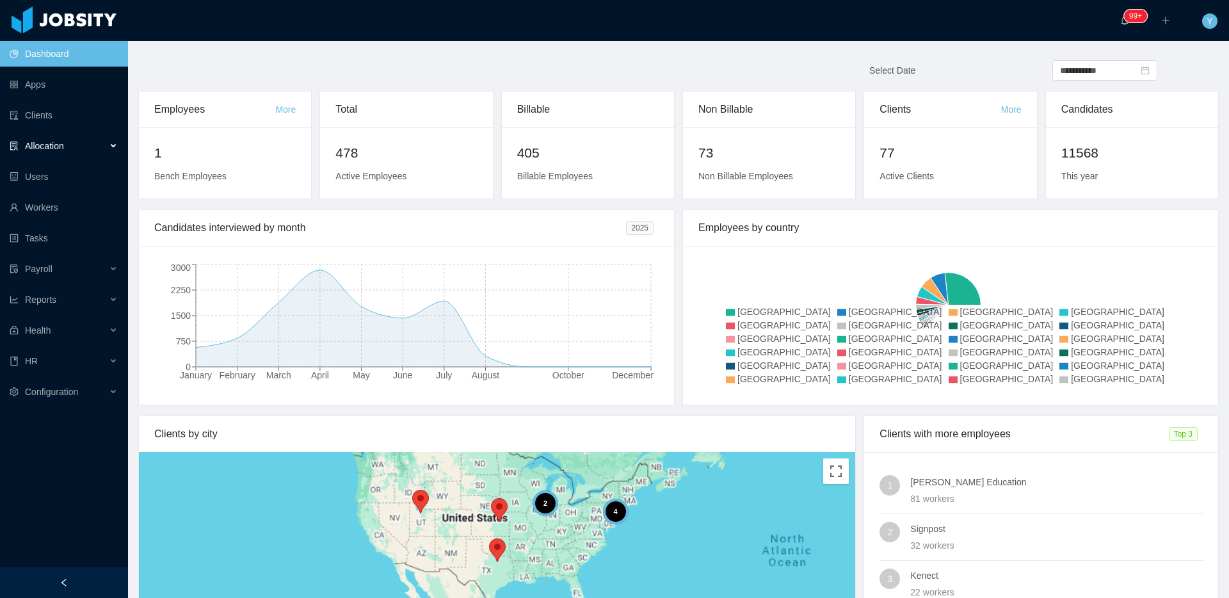
click at [95, 141] on div "Allocation" at bounding box center [64, 146] width 128 height 26
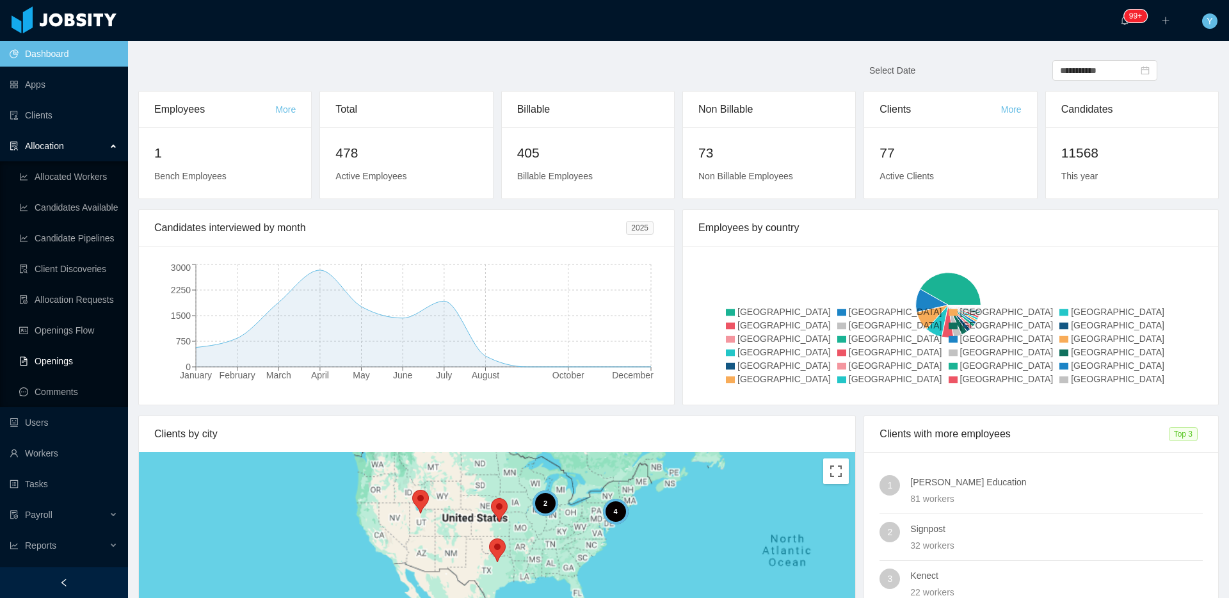
click at [31, 348] on link "Openings" at bounding box center [68, 361] width 99 height 26
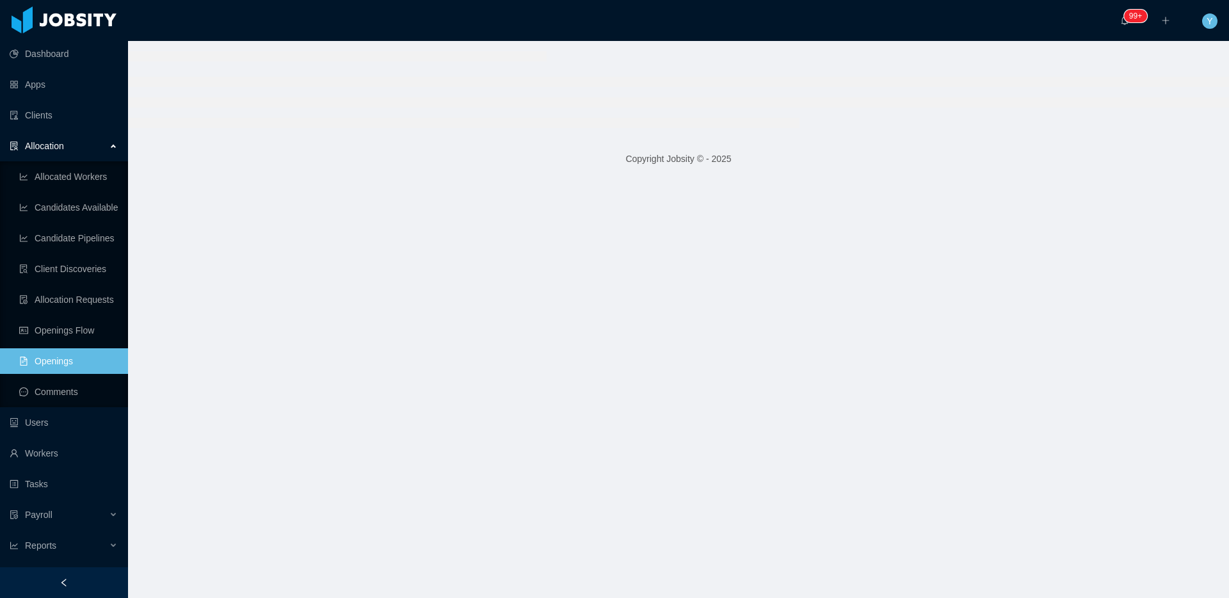
click at [31, 348] on link "Openings" at bounding box center [68, 361] width 99 height 26
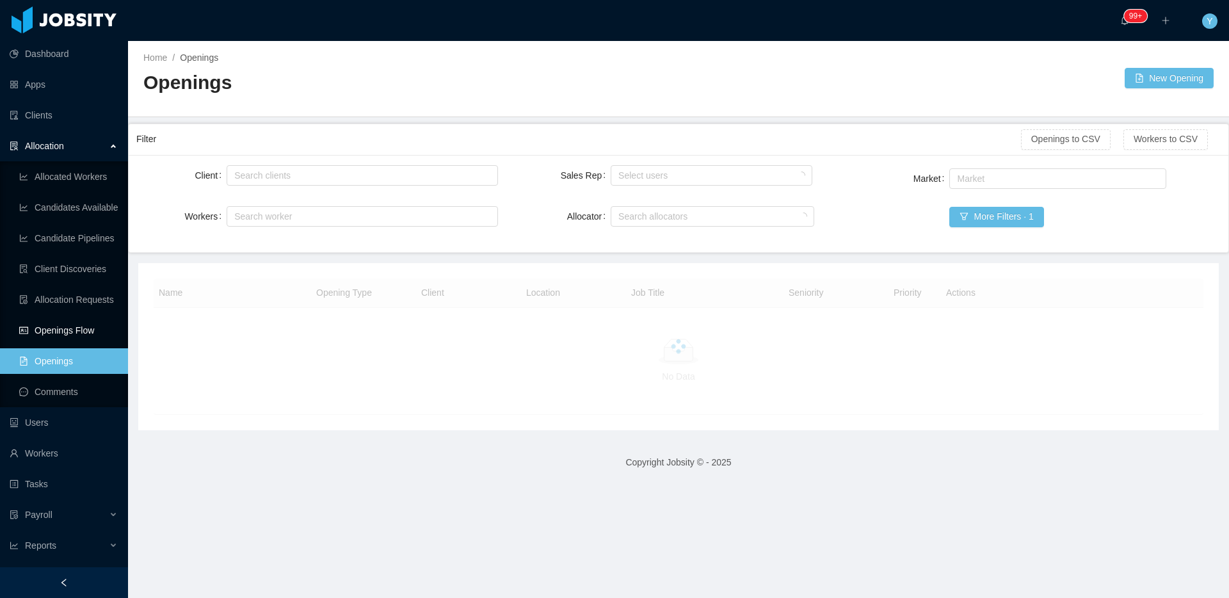
click at [44, 330] on link "Openings Flow" at bounding box center [68, 330] width 99 height 26
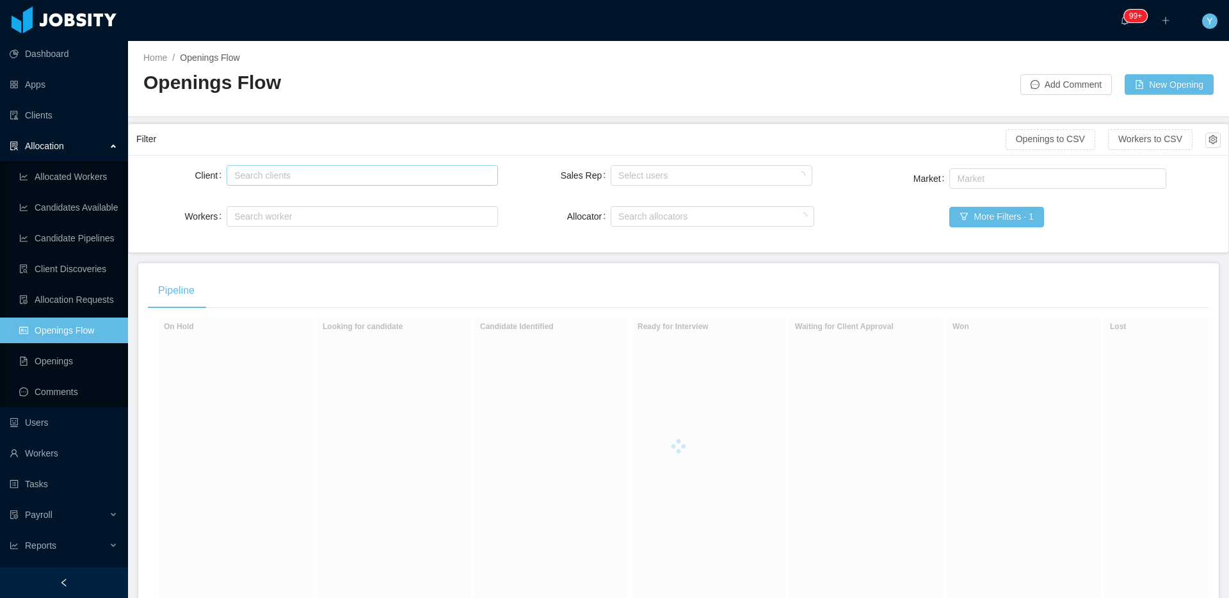
click at [446, 172] on div "Search clients" at bounding box center [359, 175] width 250 height 13
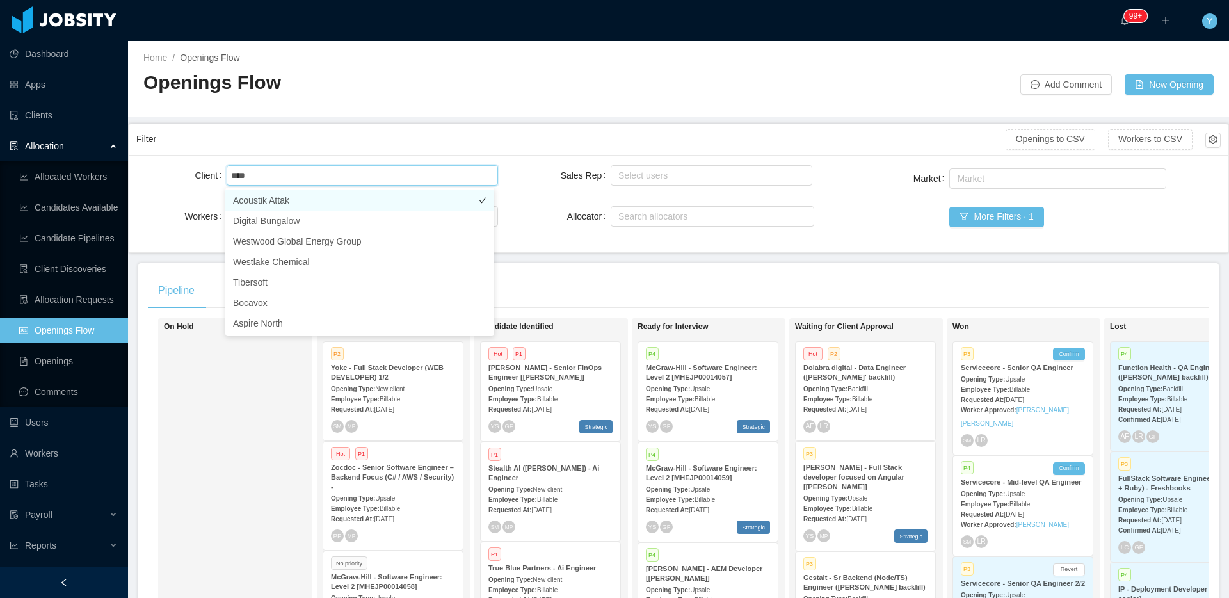
type input "*****"
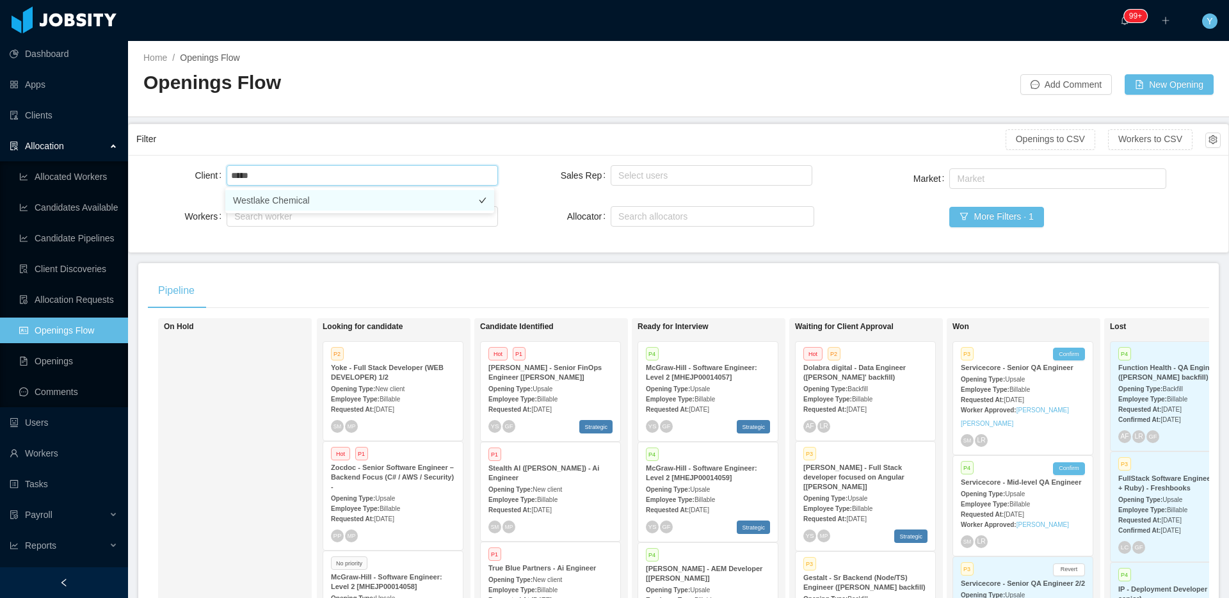
click at [320, 200] on li "Westlake Chemical" at bounding box center [359, 200] width 269 height 20
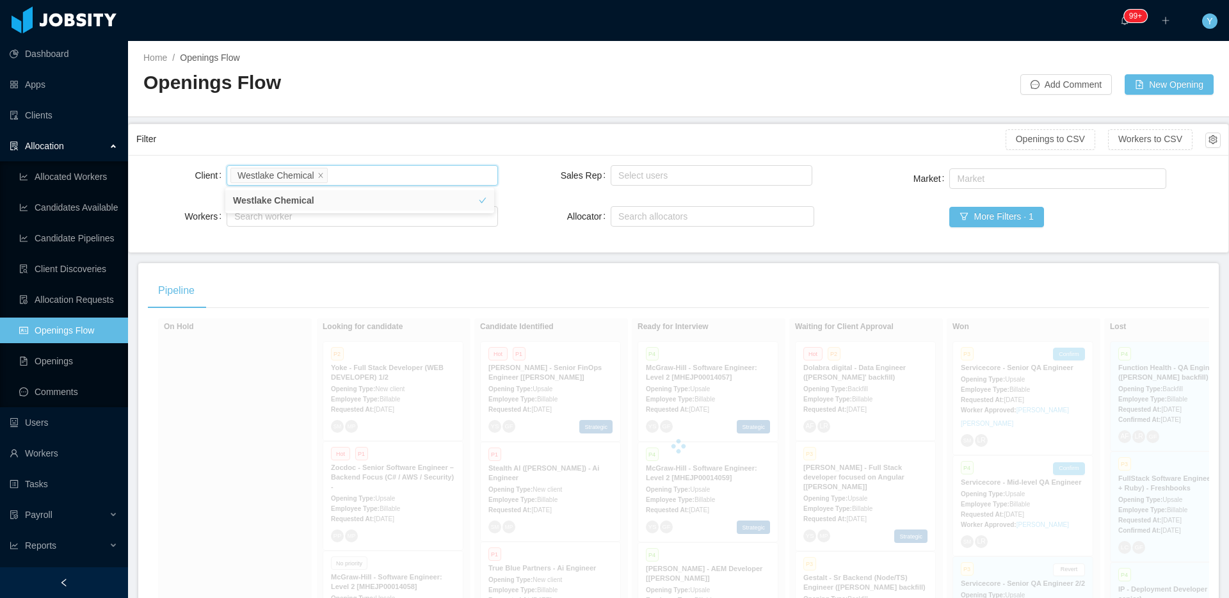
click at [355, 143] on div "Filter" at bounding box center [570, 139] width 869 height 24
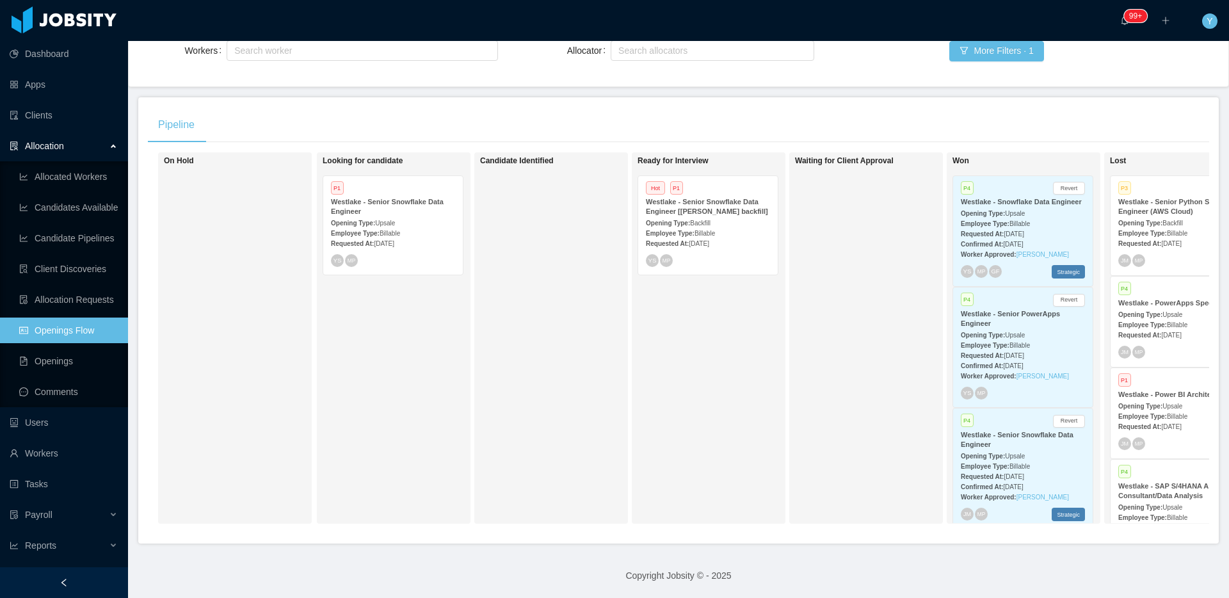
scroll to position [175, 0]
click at [680, 214] on div "Westlake - Senior Snowflake Data Engineer [[PERSON_NAME] backfill]" at bounding box center [708, 206] width 124 height 19
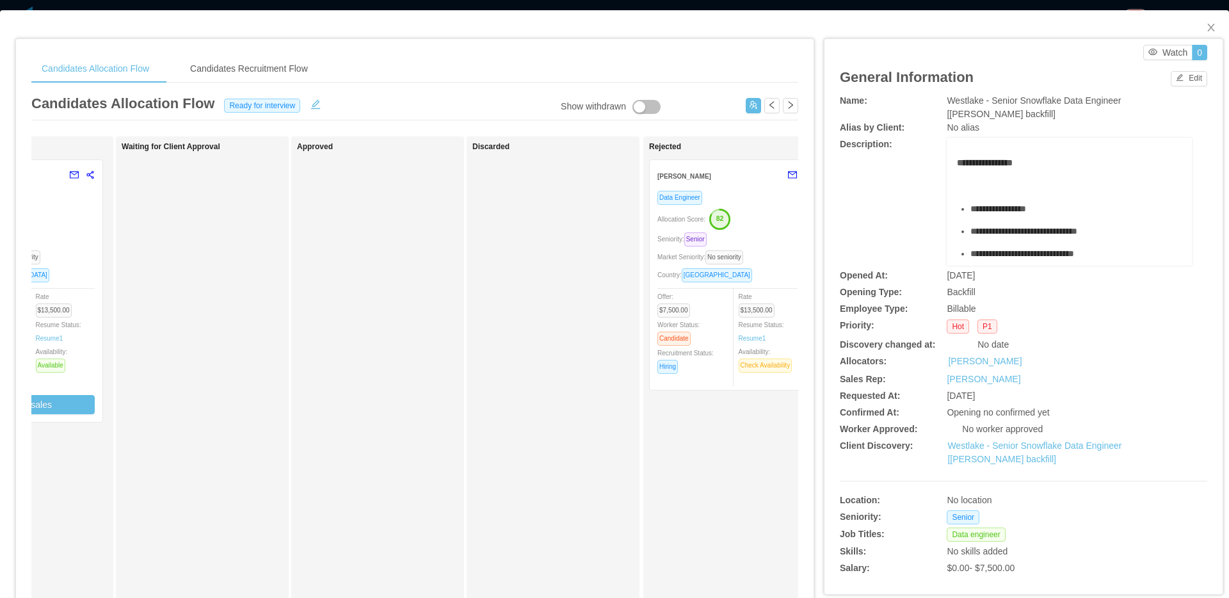
click at [764, 246] on div "Seniority: Senior" at bounding box center [727, 239] width 140 height 15
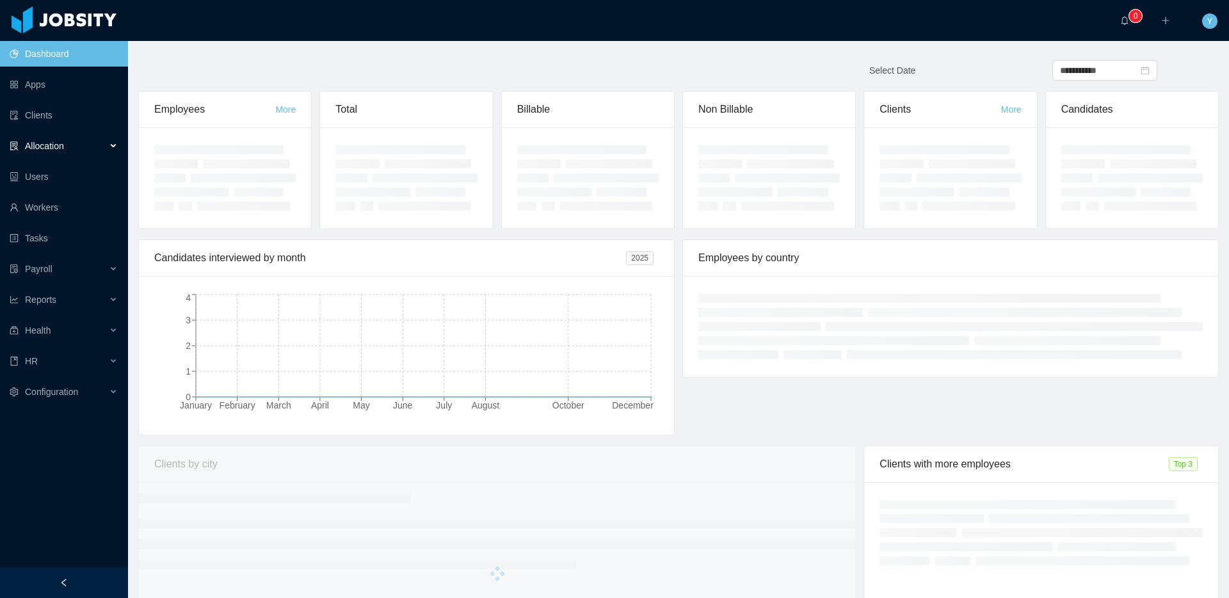
click at [54, 141] on span "Allocation" at bounding box center [44, 146] width 39 height 10
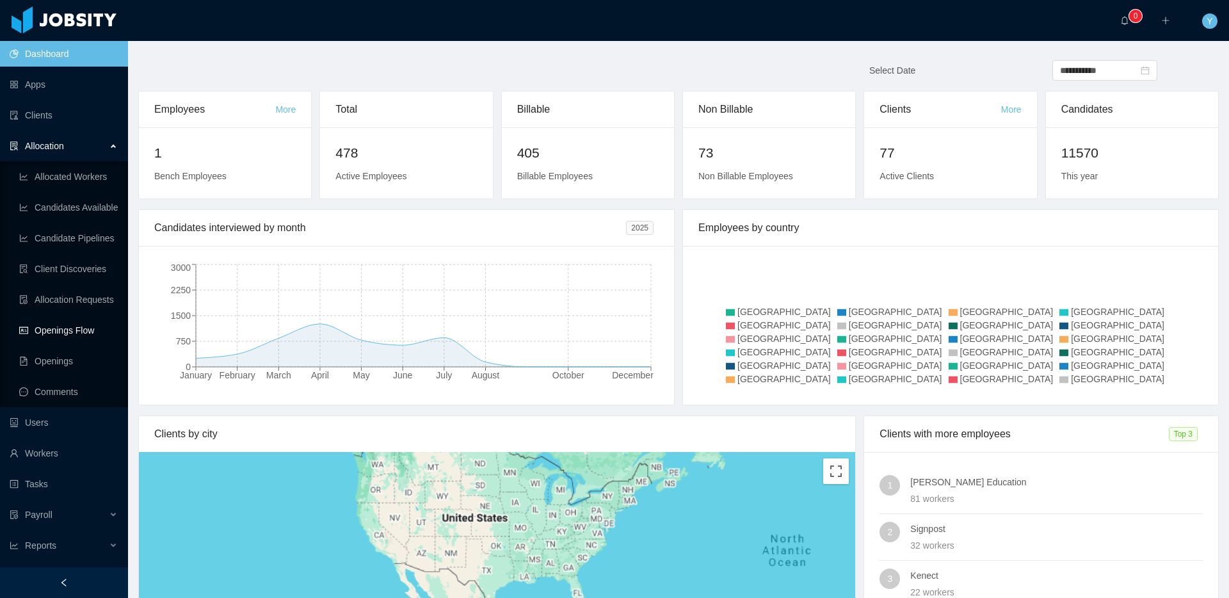
click at [80, 330] on link "Openings Flow" at bounding box center [68, 330] width 99 height 26
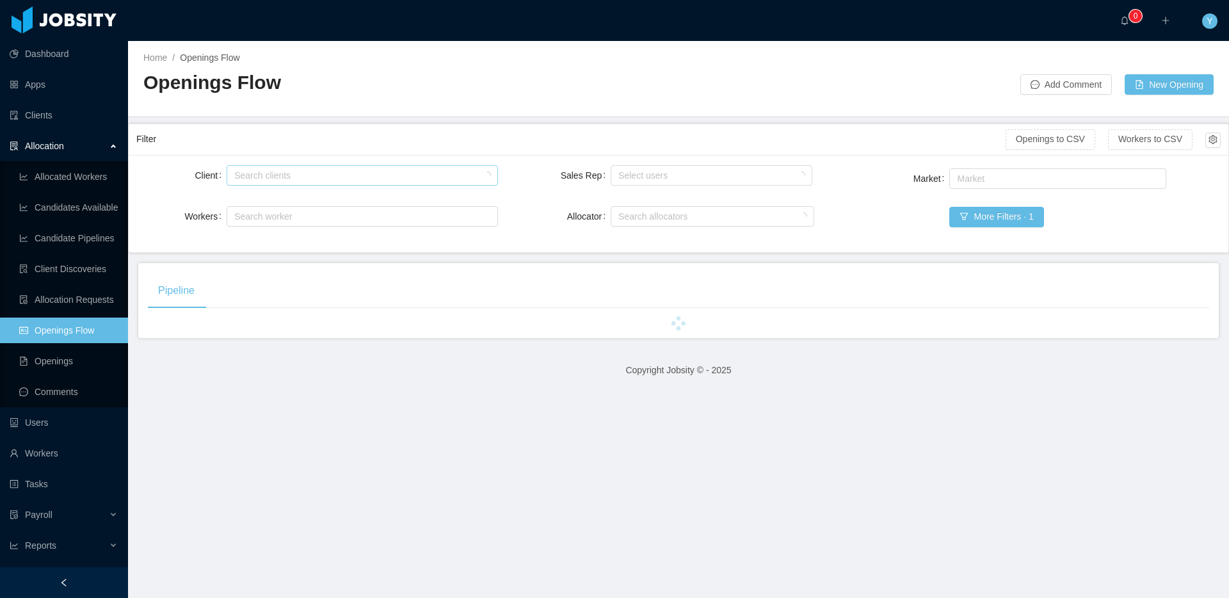
click at [287, 180] on div "Search clients" at bounding box center [359, 175] width 250 height 13
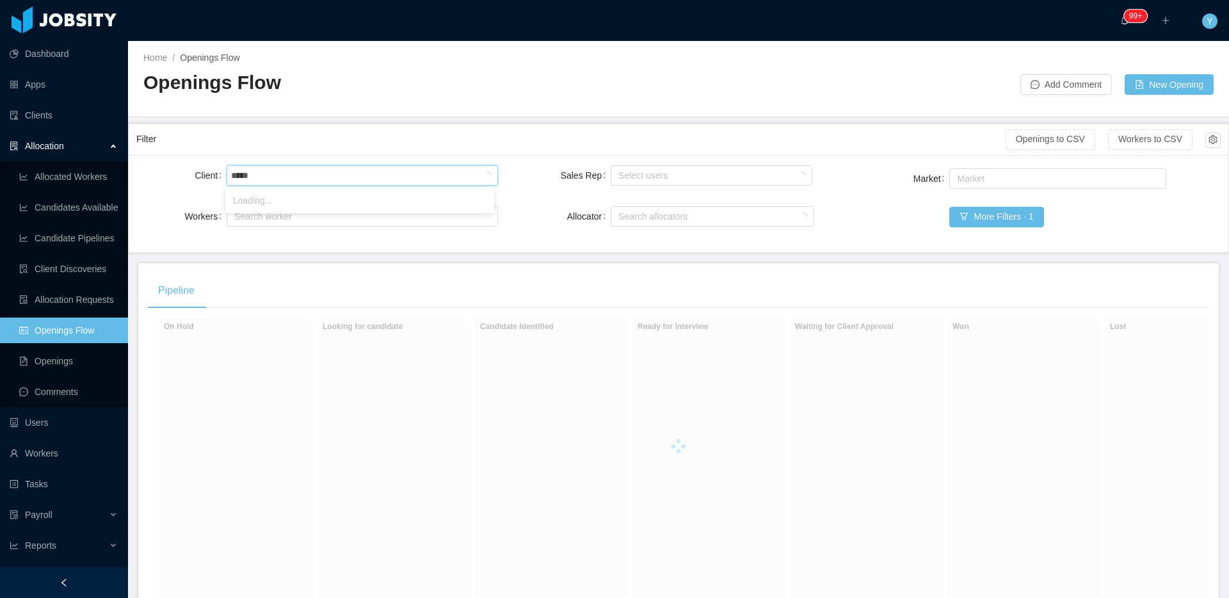
type input "******"
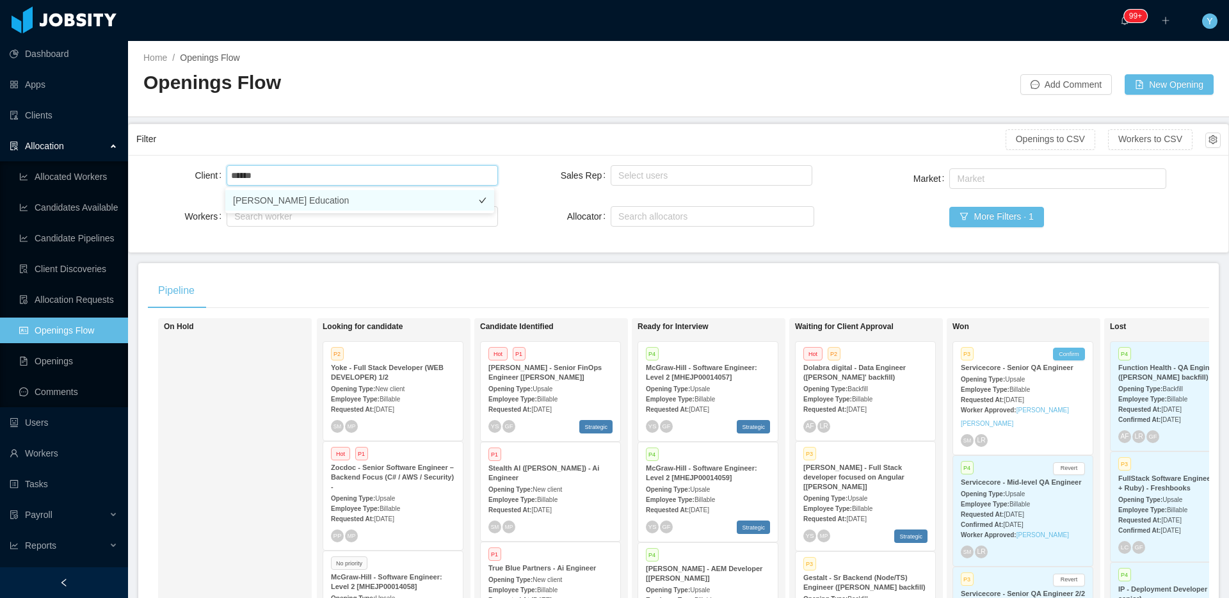
click at [376, 195] on li "[PERSON_NAME] Education" at bounding box center [359, 200] width 269 height 20
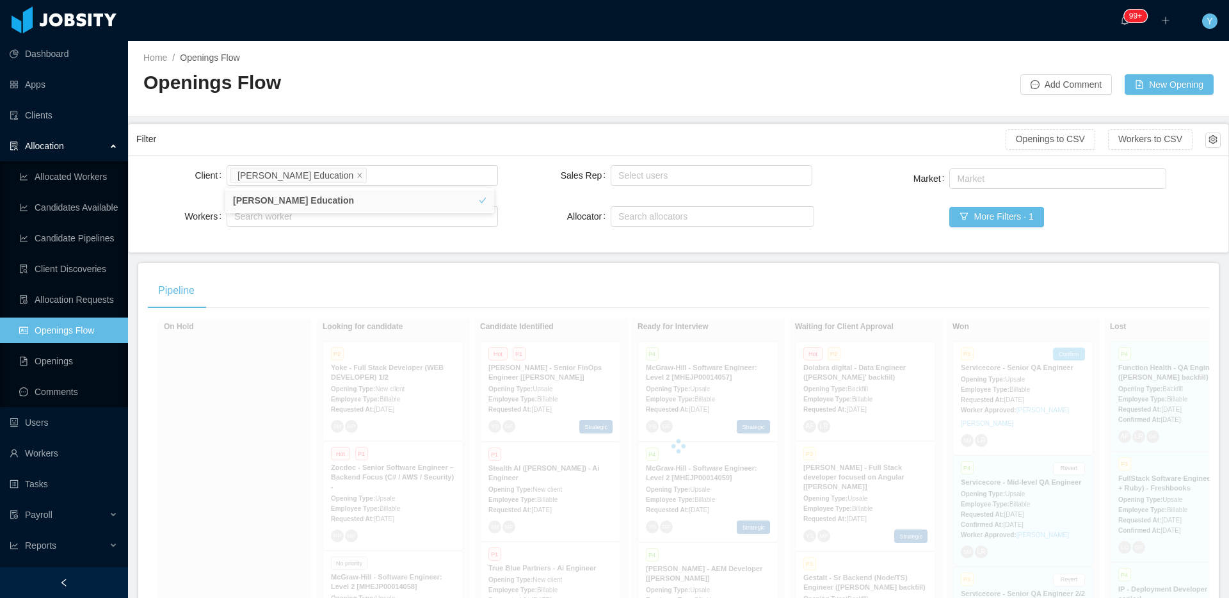
click at [399, 124] on div "Filter Openings to CSV Workers to CSV" at bounding box center [678, 139] width 1084 height 31
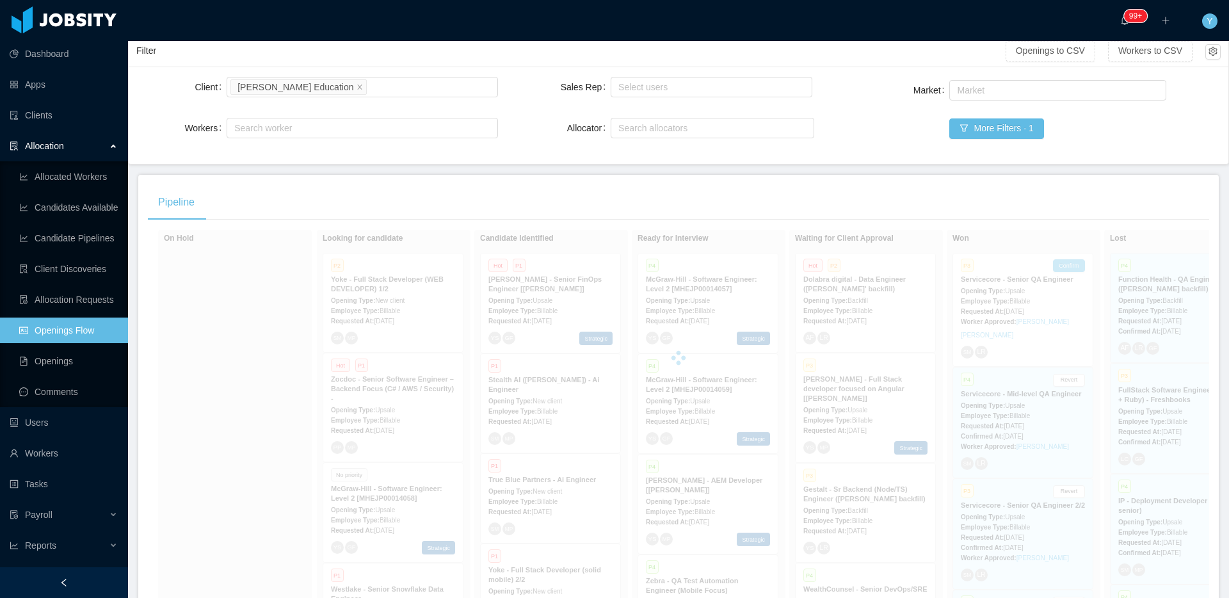
scroll to position [175, 0]
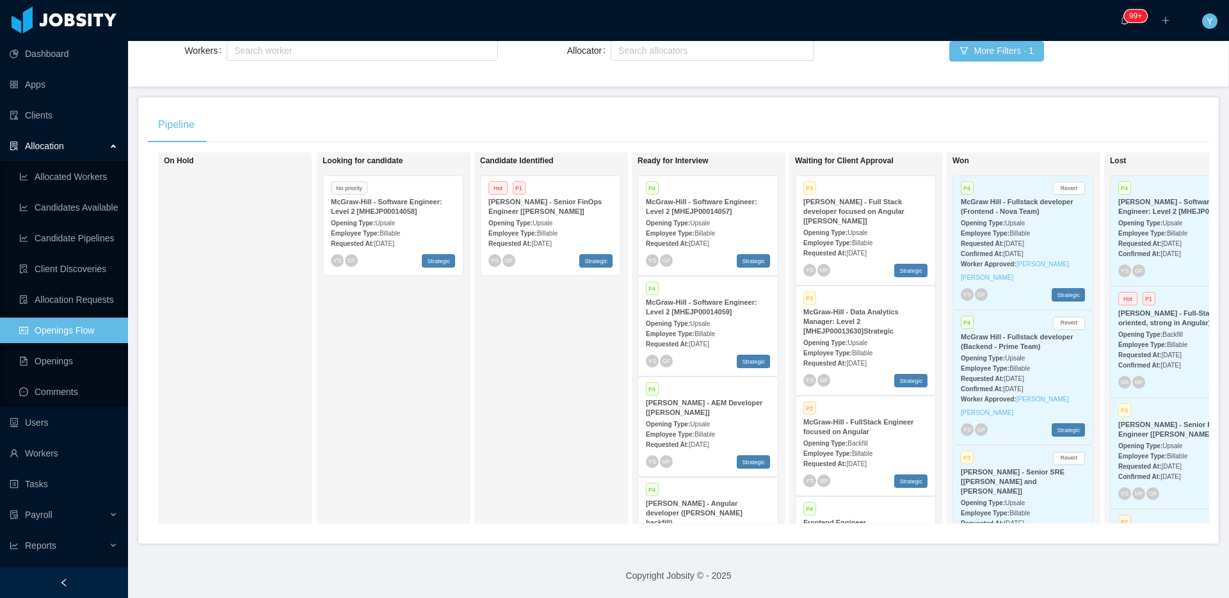
click at [842, 236] on div "Employee Type: Billable" at bounding box center [865, 242] width 124 height 13
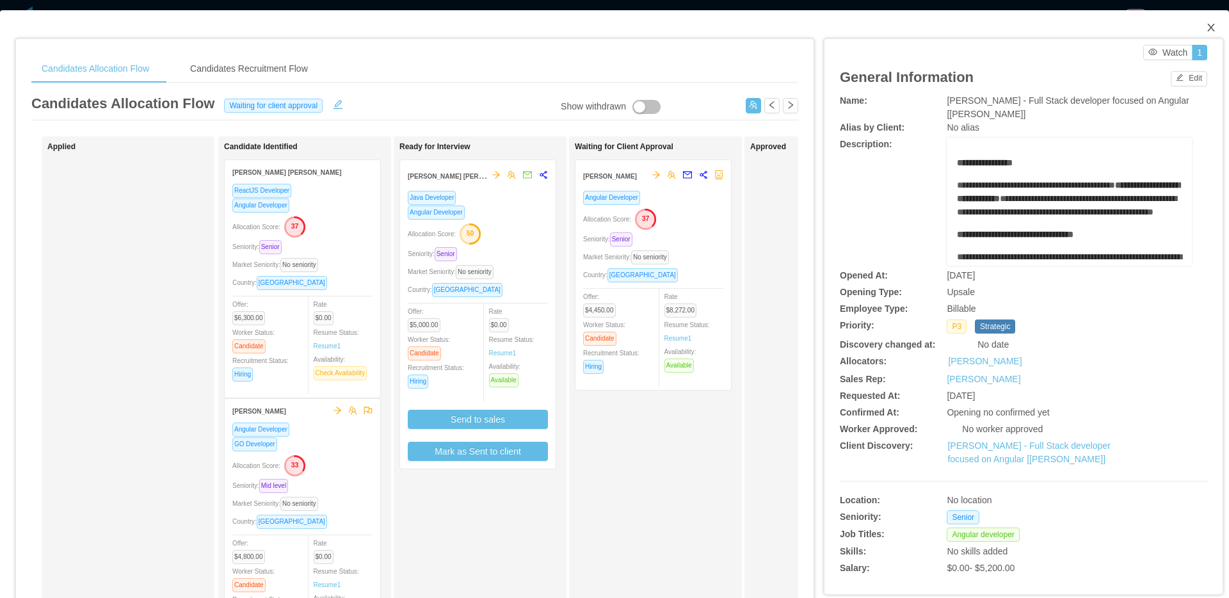
click at [1194, 26] on span "Close" at bounding box center [1211, 28] width 36 height 36
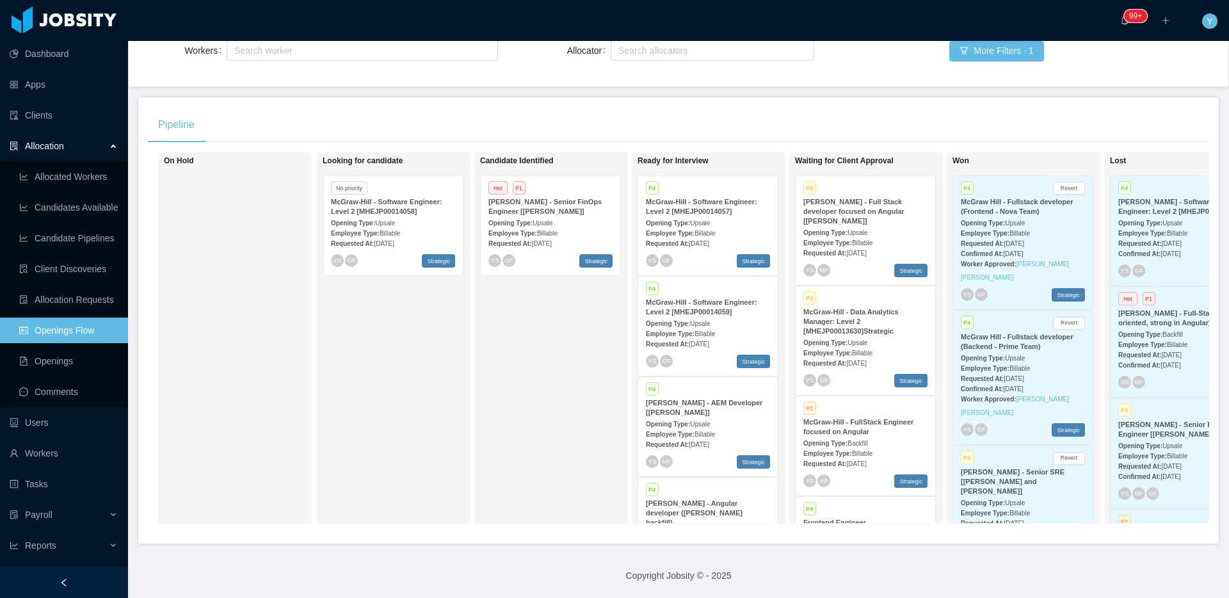
scroll to position [0, 79]
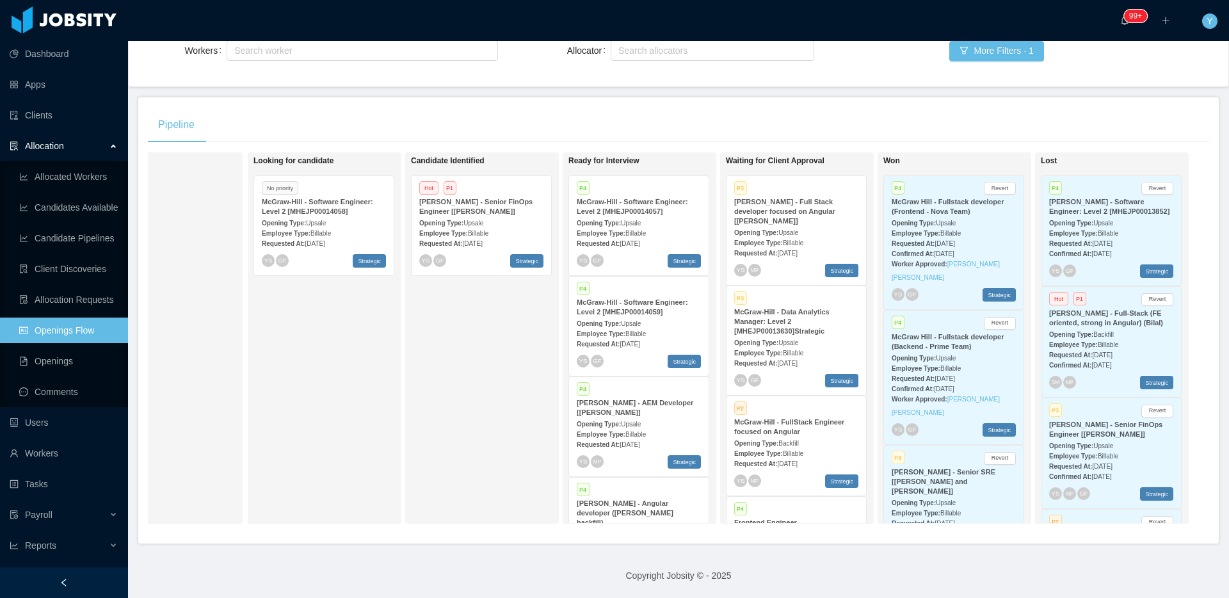
click at [700, 534] on div "Pipeline On Hold Looking for candidate No priority [PERSON_NAME] - Software Eng…" at bounding box center [678, 320] width 1080 height 446
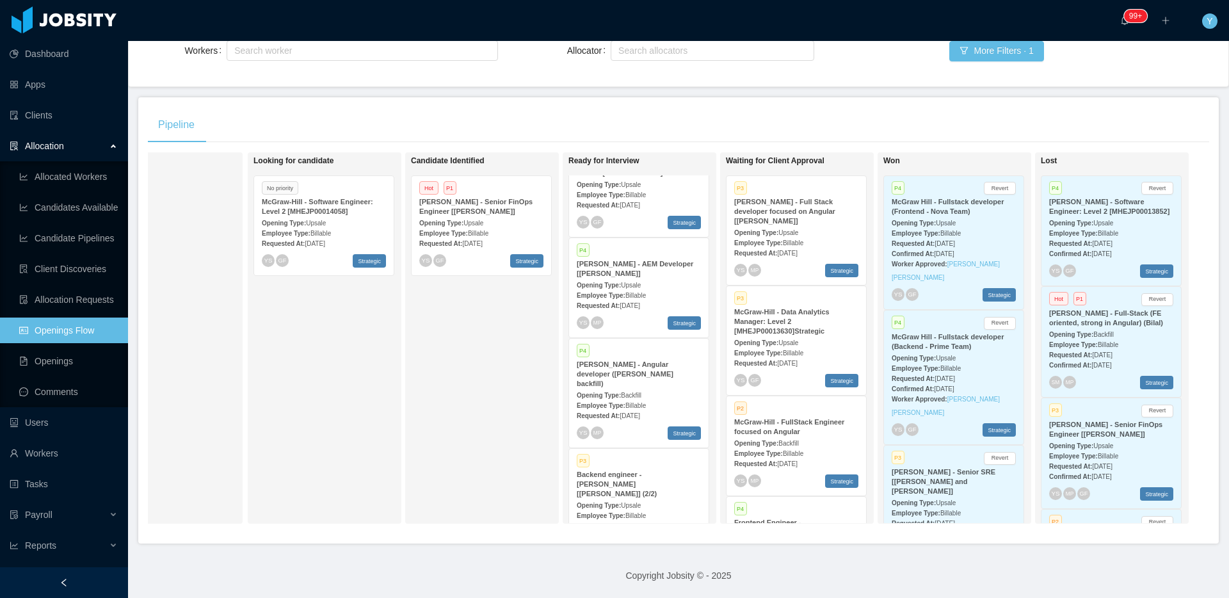
scroll to position [163, 0]
